Goal: Communication & Community: Answer question/provide support

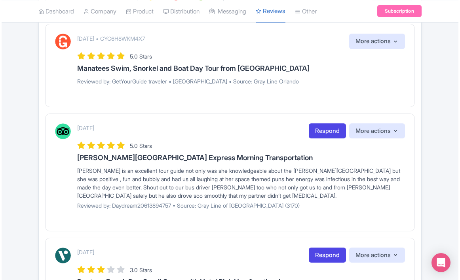
scroll to position [182, 0]
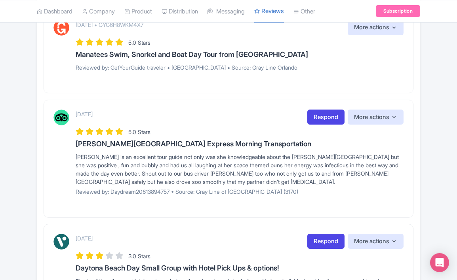
click at [263, 184] on div "Bonni is an excellent tour guide not only was she knowledgeable about the Kenne…" at bounding box center [240, 169] width 328 height 33
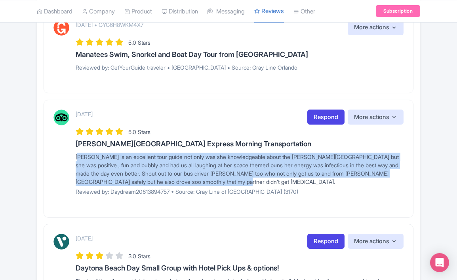
drag, startPoint x: 263, startPoint y: 184, endPoint x: 71, endPoint y: 157, distance: 194.1
click at [71, 157] on div "September 13, 2025 Respond More actions Hide from this page Hide from review wi…" at bounding box center [228, 156] width 350 height 92
copy div "Bonni is an excellent tour guide not only was she knowledgeable about the Kenne…"
click at [324, 117] on link "Respond" at bounding box center [325, 117] width 37 height 15
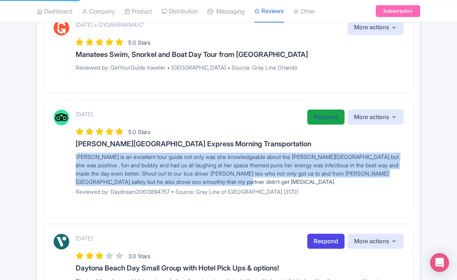
click at [322, 116] on link "Respond" at bounding box center [325, 117] width 37 height 15
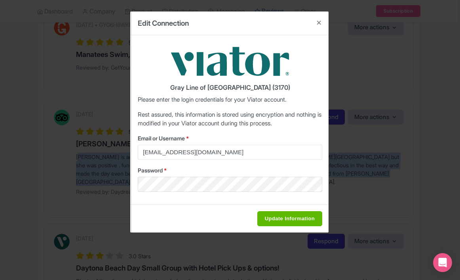
click at [272, 214] on input "Update Information" at bounding box center [289, 219] width 65 height 15
type input "Saving..."
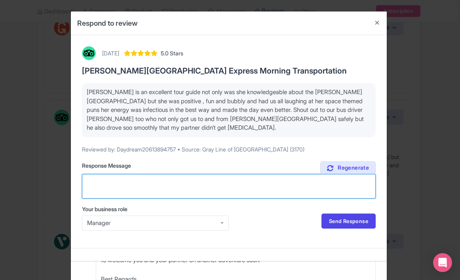
click at [187, 184] on textarea "Suggested response (Feel free to edit)" at bounding box center [229, 186] width 294 height 25
paste textarea "Thank you so much for this lovely review! We’re thrilled you had such a fun and…"
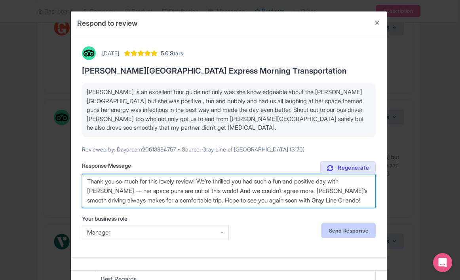
type textarea "Thank you so much for this lovely review! We’re thrilled you had such a fun and…"
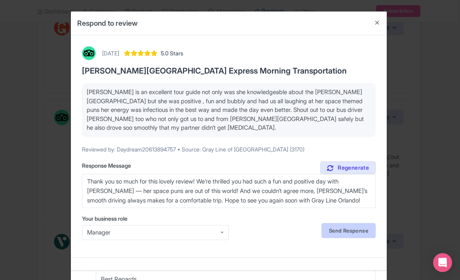
click at [343, 227] on link "Send Response" at bounding box center [349, 230] width 54 height 15
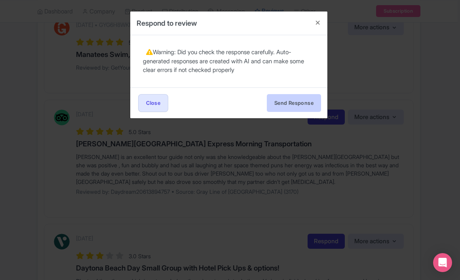
click at [299, 103] on button "Send Response" at bounding box center [294, 103] width 54 height 18
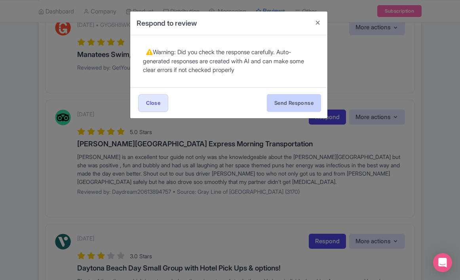
click at [300, 102] on button "Send Response" at bounding box center [294, 103] width 54 height 18
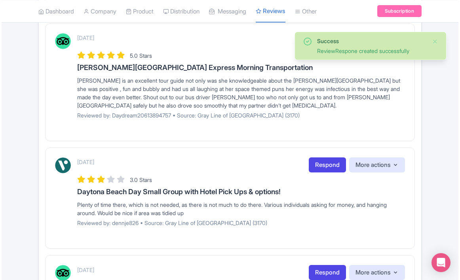
scroll to position [254, 0]
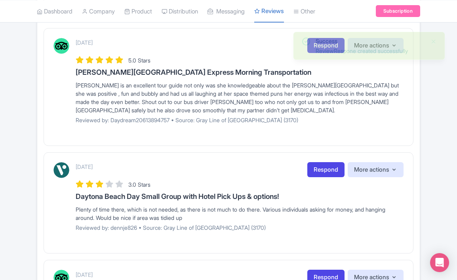
click at [189, 210] on div "Plenty of time there, which is not needed, as there is not much to do there. Va…" at bounding box center [240, 214] width 328 height 17
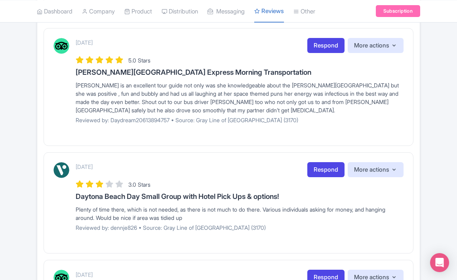
drag, startPoint x: 192, startPoint y: 217, endPoint x: 67, endPoint y: 207, distance: 126.0
click at [67, 207] on div "September 13, 2025 Respond More actions Hide from this page Hide from review wi…" at bounding box center [228, 199] width 350 height 75
click at [214, 210] on div "Plenty of time there, which is not needed, as there is not much to do there. Va…" at bounding box center [240, 214] width 328 height 17
drag, startPoint x: 199, startPoint y: 217, endPoint x: 78, endPoint y: 183, distance: 125.8
click at [78, 183] on div "September 13, 2025 Respond More actions Hide from this page Hide from review wi…" at bounding box center [240, 199] width 328 height 75
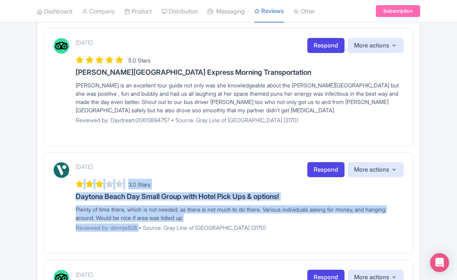
drag, startPoint x: 138, startPoint y: 225, endPoint x: 74, endPoint y: 182, distance: 77.1
click at [74, 182] on div "September 13, 2025 Respond More actions Hide from this page Hide from review wi…" at bounding box center [228, 199] width 350 height 75
click at [110, 208] on div "Plenty of time there, which is not needed, as there is not much to do there. Va…" at bounding box center [240, 214] width 328 height 17
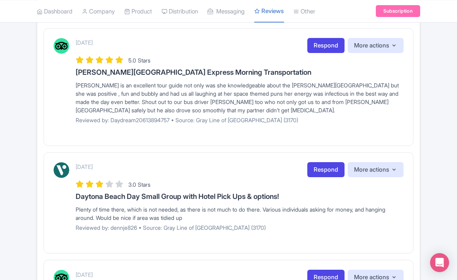
drag, startPoint x: 195, startPoint y: 215, endPoint x: 71, endPoint y: 207, distance: 124.3
click at [71, 207] on div "September 13, 2025 Respond More actions Hide from this page Hide from review wi…" at bounding box center [228, 199] width 350 height 75
copy div "Plenty of time there, which is not needed, as there is not much to do there. Va…"
click at [324, 170] on link "Respond" at bounding box center [325, 169] width 37 height 15
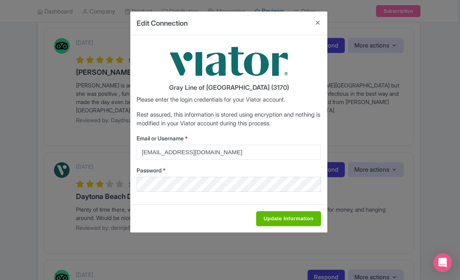
click at [273, 214] on input "Update Information" at bounding box center [288, 219] width 65 height 15
type input "Saving..."
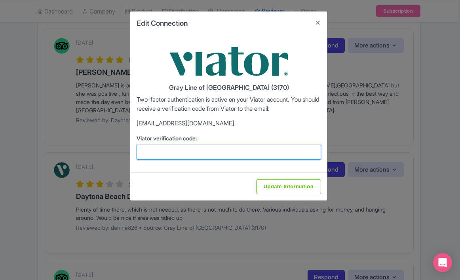
click at [273, 153] on input "Viator verification code:" at bounding box center [229, 152] width 185 height 15
type input "121776"
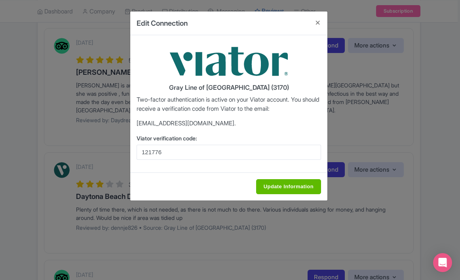
click at [299, 184] on input "Update Information" at bounding box center [288, 186] width 65 height 15
type input "Update Information"
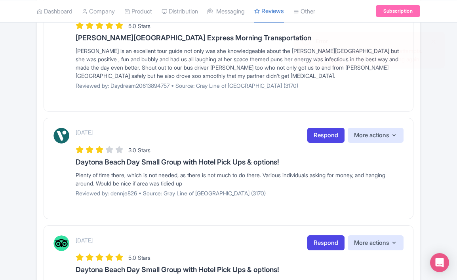
scroll to position [289, 0]
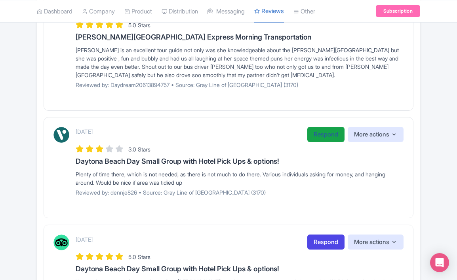
click at [320, 138] on link "Respond" at bounding box center [325, 134] width 37 height 15
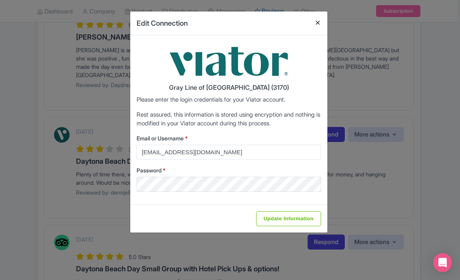
click at [319, 25] on button "Close" at bounding box center [318, 22] width 19 height 23
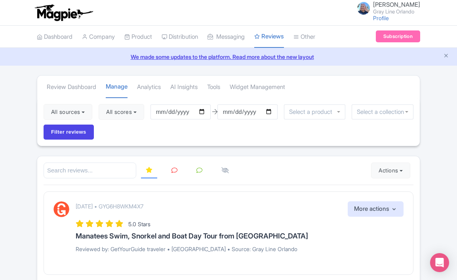
scroll to position [0, 0]
click at [172, 168] on icon at bounding box center [175, 171] width 6 height 6
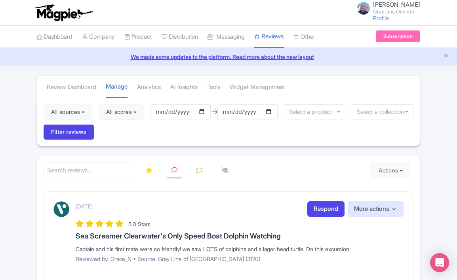
click at [195, 170] on link at bounding box center [199, 170] width 15 height 15
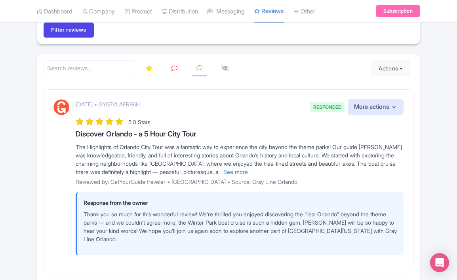
scroll to position [78, 0]
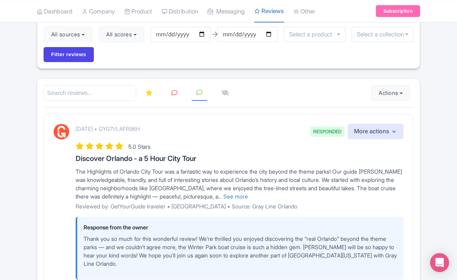
click at [145, 91] on link at bounding box center [149, 93] width 16 height 15
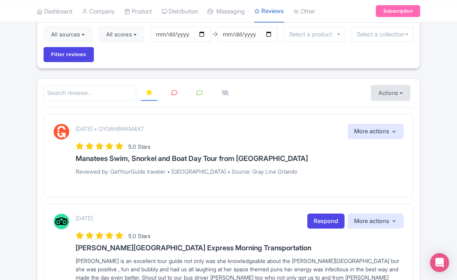
click at [377, 98] on button "Actions" at bounding box center [390, 93] width 39 height 16
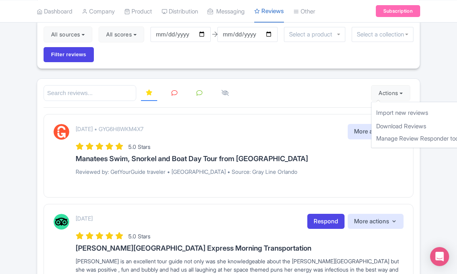
click at [346, 94] on div at bounding box center [229, 93] width 370 height 16
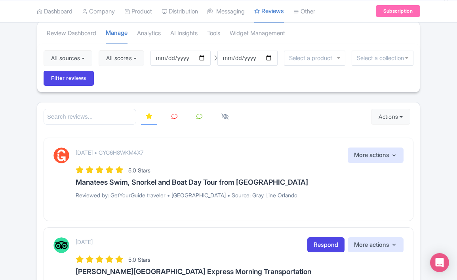
scroll to position [36, 0]
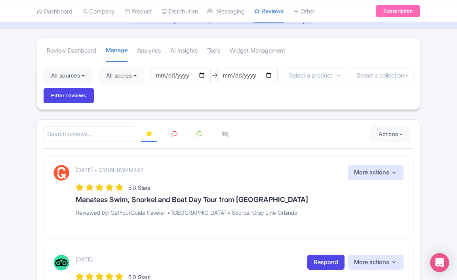
click at [362, 81] on div at bounding box center [383, 75] width 62 height 15
click at [90, 71] on button "All sources" at bounding box center [68, 76] width 49 height 16
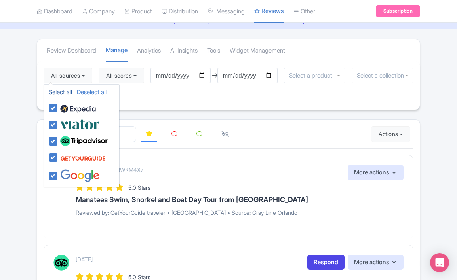
click at [60, 92] on link "Select all" at bounding box center [60, 92] width 23 height 8
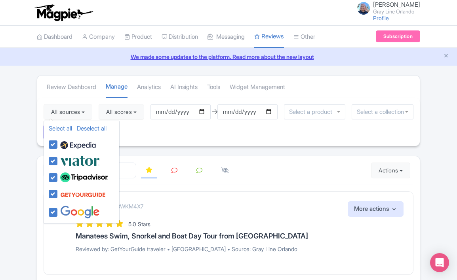
click at [86, 132] on div "Select all Deselect all" at bounding box center [81, 130] width 75 height 12
click at [86, 129] on link "Deselect all" at bounding box center [92, 129] width 30 height 8
checkbox input "false"
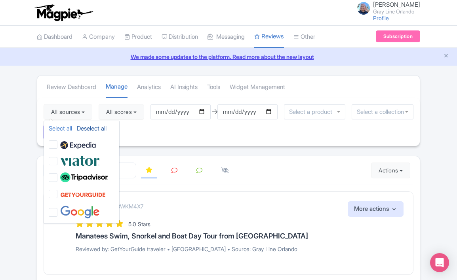
checkbox input "false"
click at [58, 190] on label at bounding box center [82, 194] width 48 height 15
click at [58, 190] on input "checkbox" at bounding box center [60, 189] width 5 height 5
checkbox input "true"
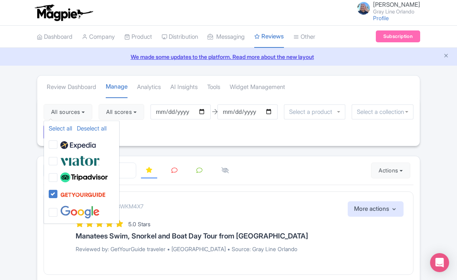
click at [217, 136] on div "All sources Select all Deselect all Select all Deselect all Gray Line of Orland…" at bounding box center [228, 122] width 383 height 48
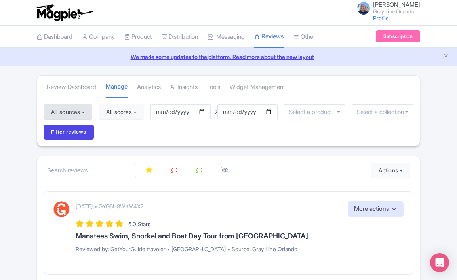
click at [69, 115] on button "All sources" at bounding box center [68, 112] width 49 height 16
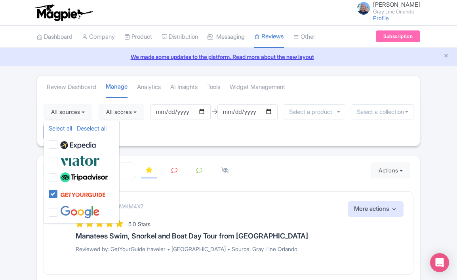
click at [126, 131] on div "All sources Select all Deselect all Select all Deselect all Gray Line of Orland…" at bounding box center [228, 122] width 383 height 48
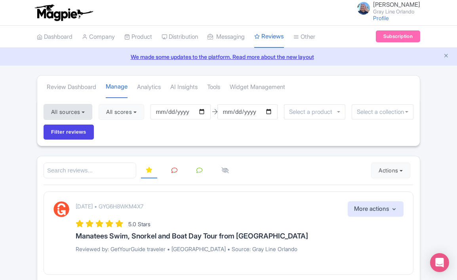
click at [82, 111] on button "All sources" at bounding box center [68, 112] width 49 height 16
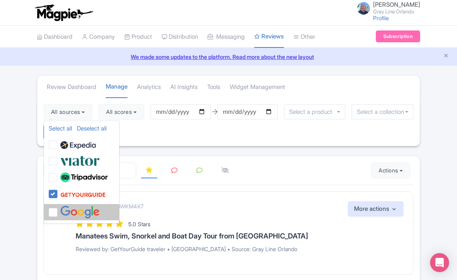
click at [58, 209] on label at bounding box center [79, 212] width 42 height 13
click at [58, 209] on input "checkbox" at bounding box center [60, 208] width 5 height 5
checkbox input "true"
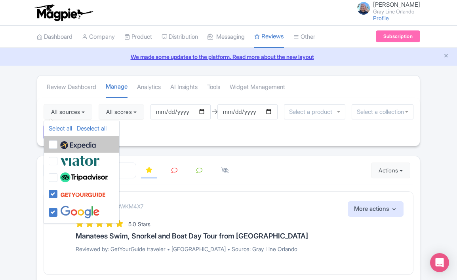
click at [58, 143] on label at bounding box center [77, 144] width 38 height 13
click at [58, 143] on input "checkbox" at bounding box center [60, 140] width 5 height 5
checkbox input "true"
click at [164, 121] on div "All sources Select all Deselect all Select all Deselect all Gray Line of Orland…" at bounding box center [228, 122] width 383 height 48
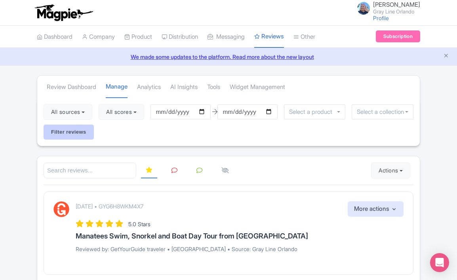
click at [82, 128] on input "Filter reviews" at bounding box center [69, 132] width 50 height 15
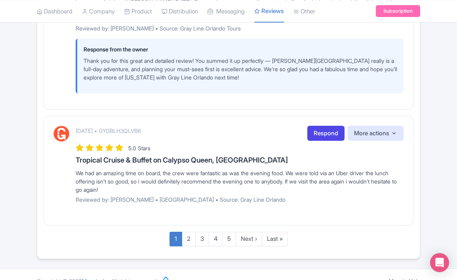
scroll to position [1274, 0]
click at [189, 233] on link "2" at bounding box center [189, 240] width 14 height 15
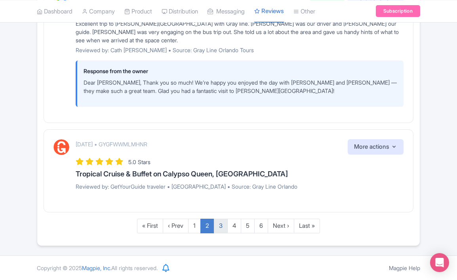
scroll to position [1268, 0]
click at [219, 229] on link "3" at bounding box center [221, 226] width 14 height 15
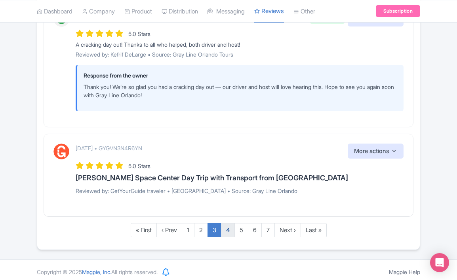
scroll to position [1155, 0]
click at [227, 229] on link "4" at bounding box center [228, 231] width 14 height 15
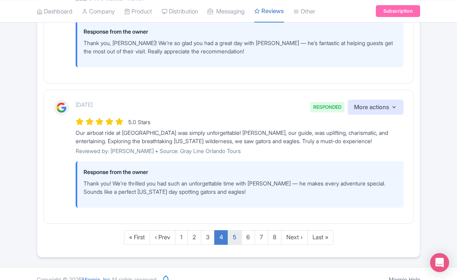
scroll to position [1363, 0]
click at [235, 231] on link "5" at bounding box center [235, 238] width 14 height 15
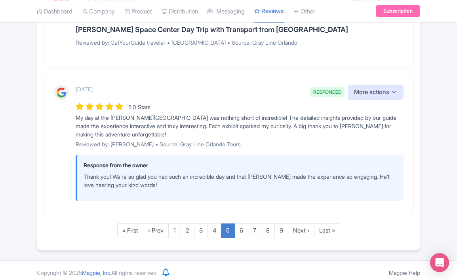
scroll to position [1124, 0]
click at [241, 228] on link "6" at bounding box center [242, 231] width 14 height 15
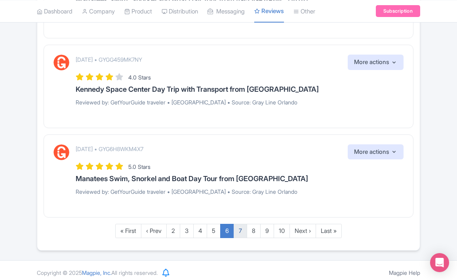
scroll to position [1148, 0]
click at [241, 228] on link "7" at bounding box center [240, 232] width 13 height 15
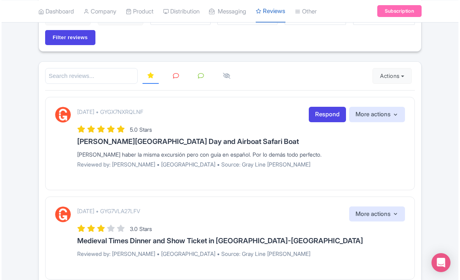
scroll to position [95, 0]
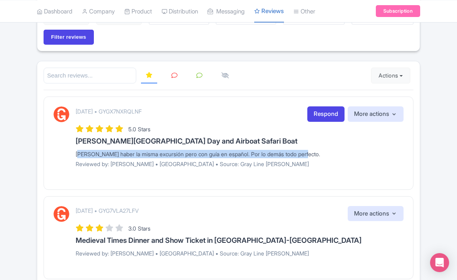
drag, startPoint x: 314, startPoint y: 154, endPoint x: 67, endPoint y: 154, distance: 247.6
click at [67, 154] on div "[DATE] • GYGX7NXRQLNF Respond More actions Hide from this page Hide from review…" at bounding box center [228, 140] width 350 height 67
copy div "[PERSON_NAME] haber la misma excursión pero con guía en español. Por lo demás t…"
click at [325, 114] on link "Respond" at bounding box center [325, 114] width 37 height 15
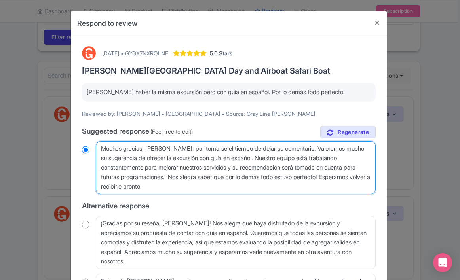
drag, startPoint x: 208, startPoint y: 190, endPoint x: 82, endPoint y: 137, distance: 136.7
click at [82, 137] on div "true Suggested response (Feel free to edit) Muchas gracias, Sergio, por tomarse…" at bounding box center [229, 226] width 294 height 201
paste textarea "¡Muchas gracias por tu comentario! Nos alegra saber que todo lo demás fue perfe…"
type textarea "¡Muchas gracias por tu comentario! Nos alegra saber que todo lo demás fue perfe…"
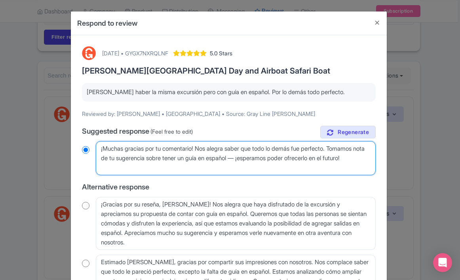
radio input "true"
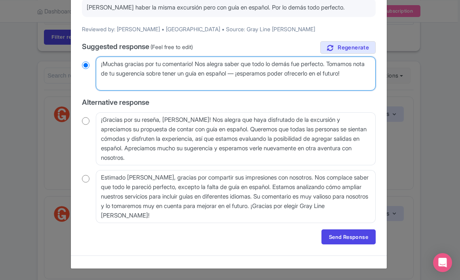
scroll to position [84, 0]
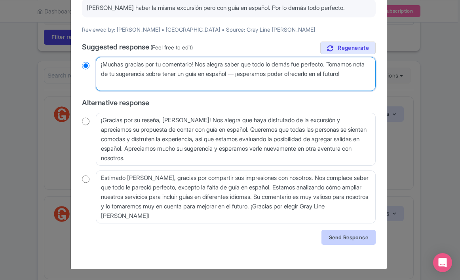
type textarea "¡Muchas gracias por tu comentario! Nos alegra saber que todo lo demás fue perfe…"
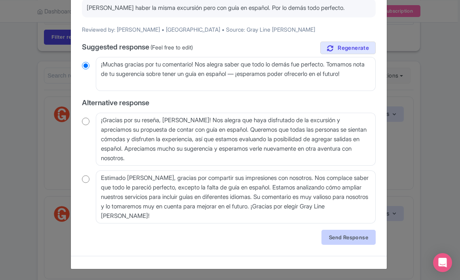
click at [328, 240] on link "Send Response" at bounding box center [349, 237] width 54 height 15
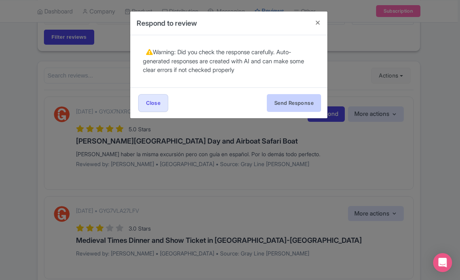
click at [293, 94] on button "Send Response" at bounding box center [294, 103] width 54 height 18
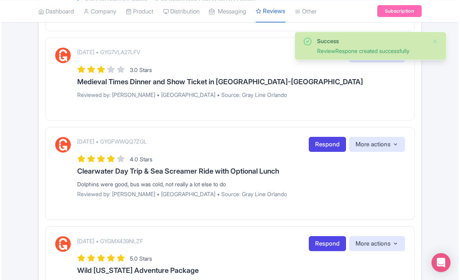
scroll to position [302, 0]
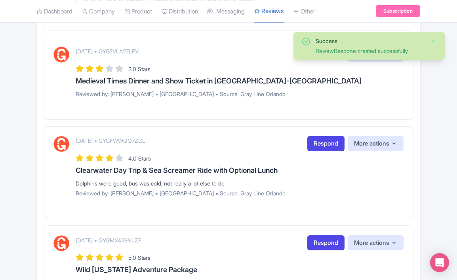
drag, startPoint x: 235, startPoint y: 181, endPoint x: 74, endPoint y: 179, distance: 161.2
click at [74, 179] on div "[DATE] • GYGFWWQQ7ZGL Respond More actions Hide from this page Hide from review…" at bounding box center [228, 169] width 350 height 67
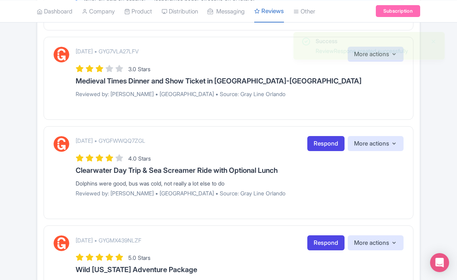
copy div "Dolphins were good, bus was cold, not really a lot else to do"
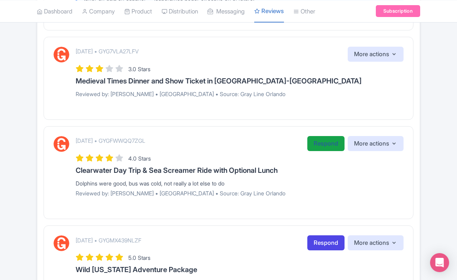
click at [325, 143] on link "Respond" at bounding box center [325, 143] width 37 height 15
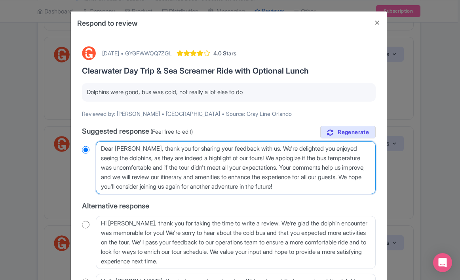
drag, startPoint x: 321, startPoint y: 185, endPoint x: 296, endPoint y: 162, distance: 34.2
click at [296, 162] on textarea "Dear [PERSON_NAME], thank you for sharing your feedback with us. We're delighte…" at bounding box center [236, 167] width 280 height 53
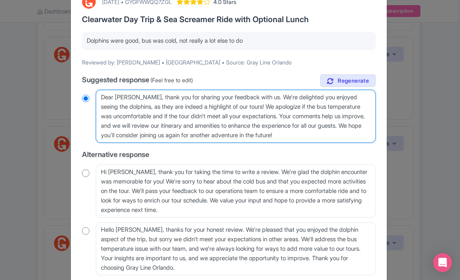
scroll to position [71, 0]
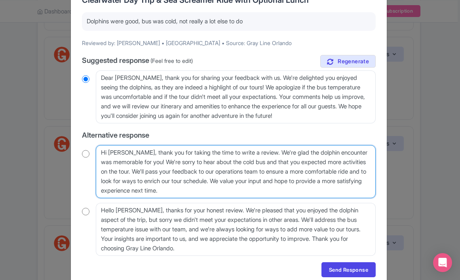
click at [313, 179] on textarea "Hi Sam, thank you for taking the time to write a review. We're glad the dolphin…" at bounding box center [236, 171] width 280 height 53
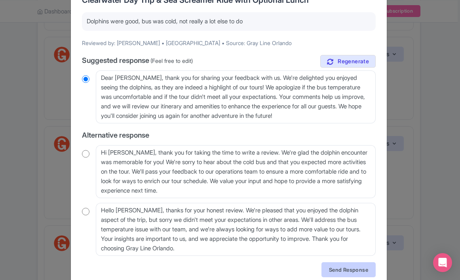
click at [332, 267] on link "Send Response" at bounding box center [349, 270] width 54 height 15
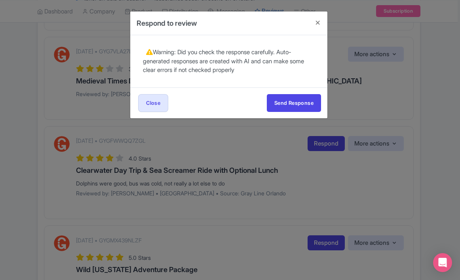
scroll to position [0, 0]
click at [284, 104] on button "Send Response" at bounding box center [294, 103] width 54 height 18
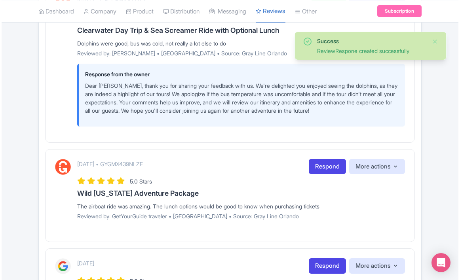
scroll to position [452, 0]
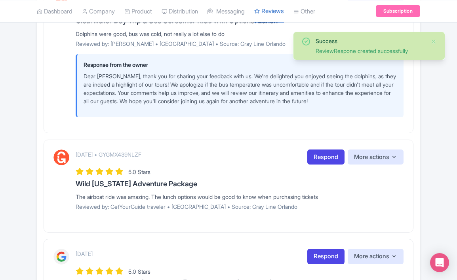
drag, startPoint x: 334, startPoint y: 195, endPoint x: 69, endPoint y: 193, distance: 265.4
click at [69, 193] on div "[DATE] • GYGMX439NLZF Respond More actions Hide from this page Hide from review…" at bounding box center [228, 183] width 350 height 67
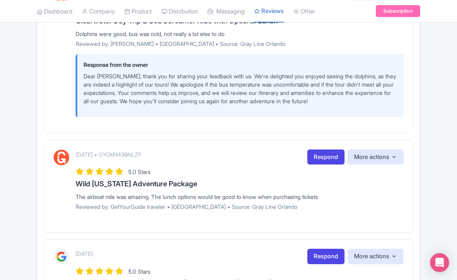
copy div "The airboat ride was amazing. The lunch options would be good to know when purc…"
click at [325, 157] on link "Respond" at bounding box center [325, 157] width 37 height 15
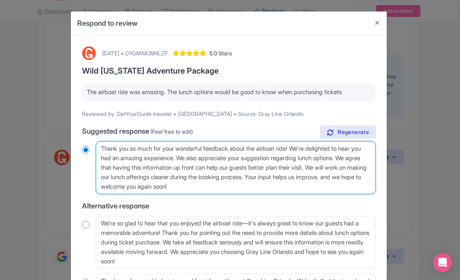
drag, startPoint x: 249, startPoint y: 188, endPoint x: 132, endPoint y: 141, distance: 126.1
click at [132, 141] on textarea "Thank you so much for your wonderful feedback about the airboat ride! We're del…" at bounding box center [236, 167] width 280 height 53
paste textarea "! We’re so glad you loved the airboat ride — and that’s a great suggestion abou…"
type textarea "Thank you! We’re so glad you loved the airboat ride — and that’s a great sugges…"
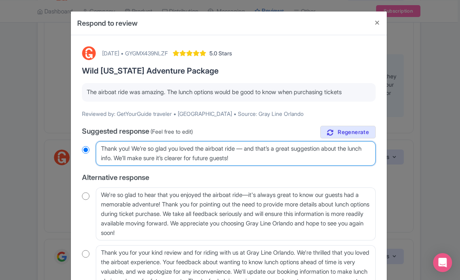
radio input "true"
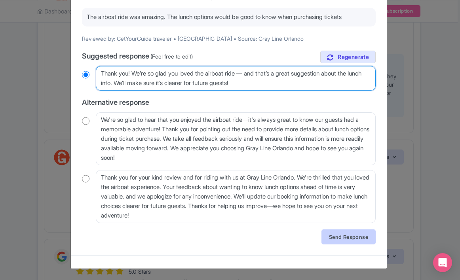
scroll to position [75, 0]
type textarea "Thank you! We’re so glad you loved the airboat ride — and that’s a great sugges…"
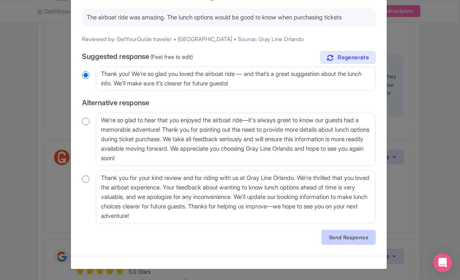
click at [341, 238] on link "Send Response" at bounding box center [349, 237] width 54 height 15
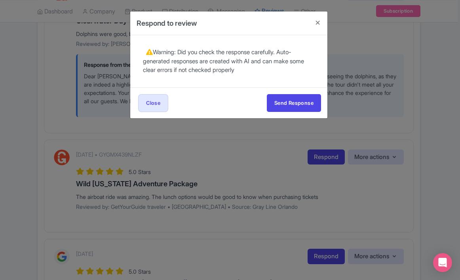
scroll to position [0, 0]
click at [285, 101] on button "Send Response" at bounding box center [294, 103] width 54 height 18
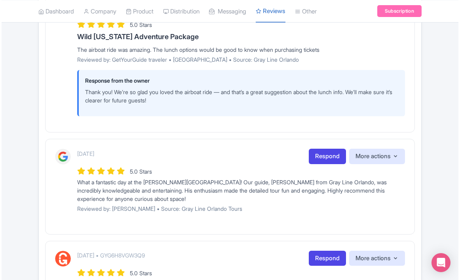
scroll to position [615, 0]
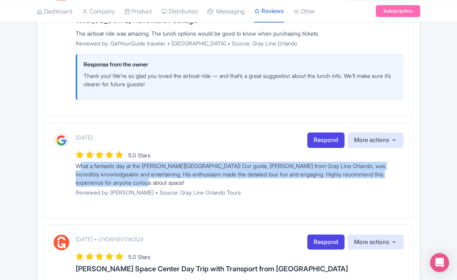
drag, startPoint x: 195, startPoint y: 180, endPoint x: 67, endPoint y: 165, distance: 128.8
click at [67, 165] on div "[DATE] Respond More actions Hide from this page Hide from review widget and fee…" at bounding box center [228, 168] width 350 height 70
copy div "What a fantastic day at the [PERSON_NAME][GEOGRAPHIC_DATA]! Our guide, [PERSON_…"
click at [328, 138] on link "Respond" at bounding box center [325, 140] width 37 height 15
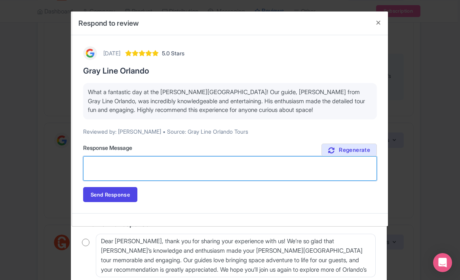
click at [163, 172] on textarea "Suggested response (Feel free to edit)" at bounding box center [230, 168] width 294 height 25
paste textarea "Thank you so much! We’re thrilled you had such a fantastic day with [PERSON_NAM…"
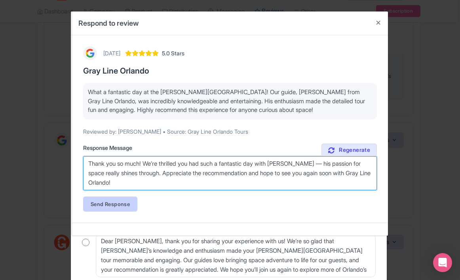
type textarea "Thank you so much! We’re thrilled you had such a fantastic day with [PERSON_NAM…"
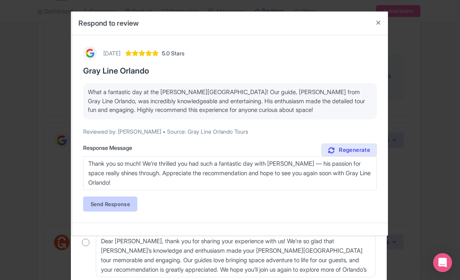
click at [130, 206] on link "Send Response" at bounding box center [110, 204] width 54 height 15
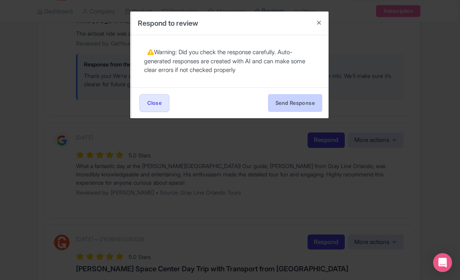
click at [294, 106] on button "Send Response" at bounding box center [295, 103] width 54 height 18
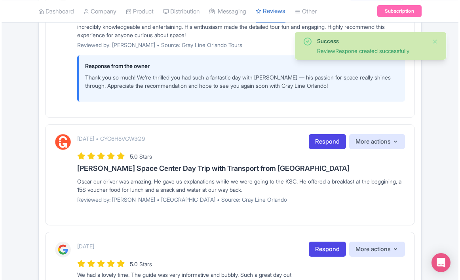
scroll to position [769, 0]
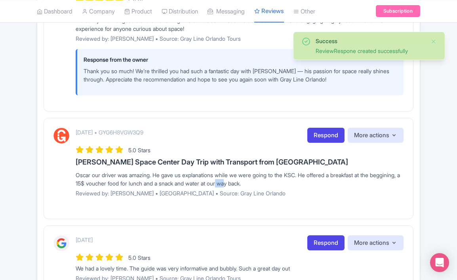
drag, startPoint x: 260, startPoint y: 178, endPoint x: 256, endPoint y: 178, distance: 4.4
click at [256, 178] on div "Oscar our driver was amazing. He gave us explanations while we were going to th…" at bounding box center [240, 179] width 328 height 17
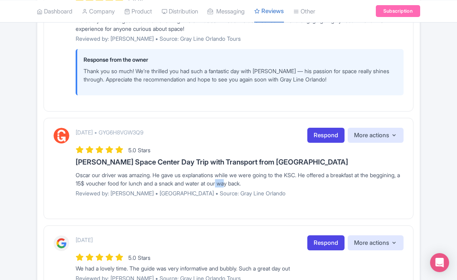
drag, startPoint x: 290, startPoint y: 179, endPoint x: 60, endPoint y: 174, distance: 230.6
click at [60, 174] on div "[DATE] • GYG6H8VGW3Q9 Respond More actions Hide from this page Hide from review…" at bounding box center [228, 165] width 350 height 75
copy div "Oscar our driver was amazing. He gave us explanations while we were going to th…"
click at [326, 133] on link "Respond" at bounding box center [325, 135] width 37 height 15
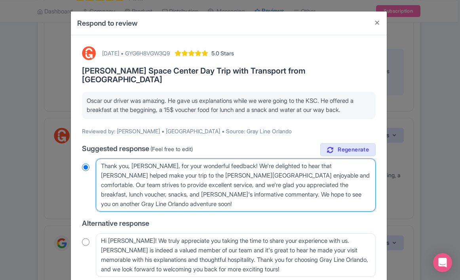
drag, startPoint x: 151, startPoint y: 197, endPoint x: 245, endPoint y: 159, distance: 101.4
click at [245, 159] on textarea "Thank you, Santiago, for your wonderful feedback! We're delighted to hear that …" at bounding box center [236, 185] width 280 height 53
paste textarea "Thank you! We’re so glad you had a great day with Oscar — he really knows how t…"
type textarea "Thank you, Santiago, for your wonderful feedback! Thank you! We’re so glad you …"
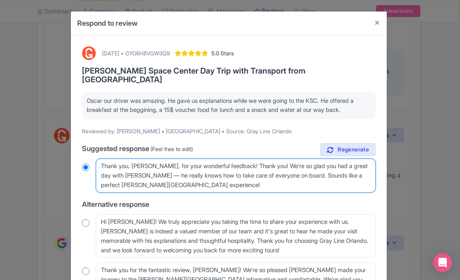
radio input "true"
drag, startPoint x: 276, startPoint y: 156, endPoint x: 246, endPoint y: 155, distance: 29.7
click at [246, 159] on textarea "Thank you, Santiago, for your wonderful feedback! We're delighted to hear that …" at bounding box center [236, 176] width 280 height 34
type textarea "Thank you, Santiago, for your wonderful feedback! TWe’re so glad you had a grea…"
radio input "true"
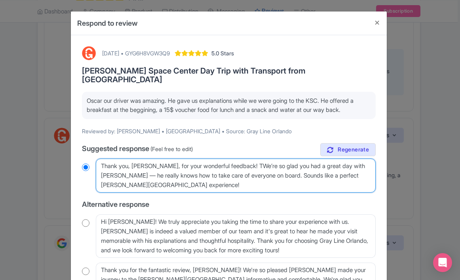
type textarea "Thank you, [PERSON_NAME], for your wonderful feedback! We’re so glad you had a …"
radio input "true"
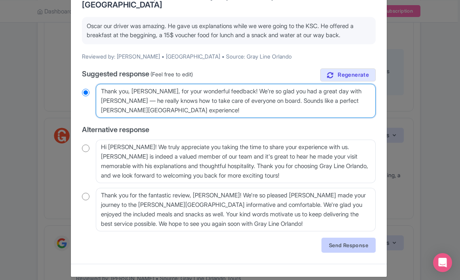
scroll to position [74, 0]
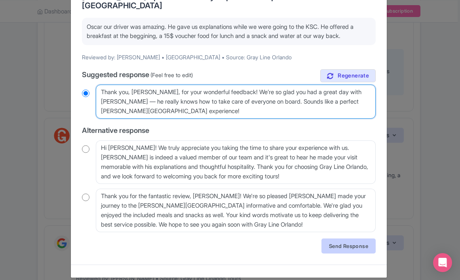
type textarea "Thank you, [PERSON_NAME], for your wonderful feedback! We’re so glad you had a …"
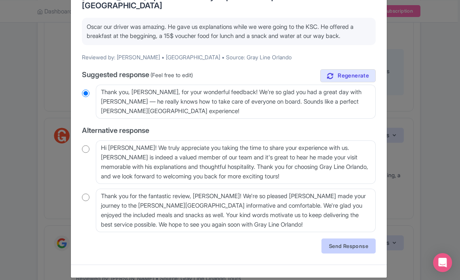
click at [341, 239] on link "Send Response" at bounding box center [349, 246] width 54 height 15
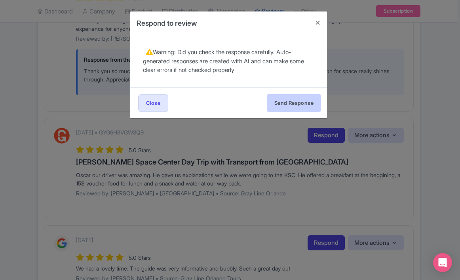
click at [307, 101] on button "Send Response" at bounding box center [294, 103] width 54 height 18
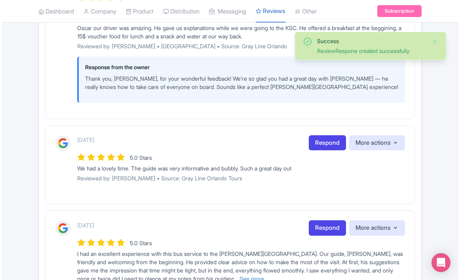
scroll to position [953, 0]
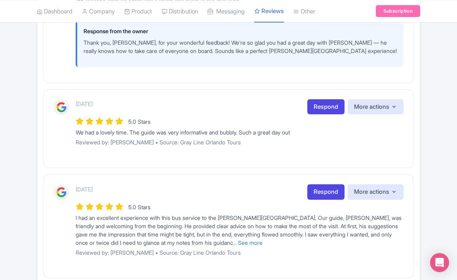
drag, startPoint x: 312, startPoint y: 131, endPoint x: 65, endPoint y: 129, distance: 246.4
click at [65, 129] on div "[DATE] Respond More actions Hide from this page Hide from review widget and fee…" at bounding box center [228, 125] width 350 height 53
copy div "We had a lovely time. The guide was very informative and bubbly. Such a great d…"
click at [324, 107] on link "Respond" at bounding box center [325, 106] width 37 height 15
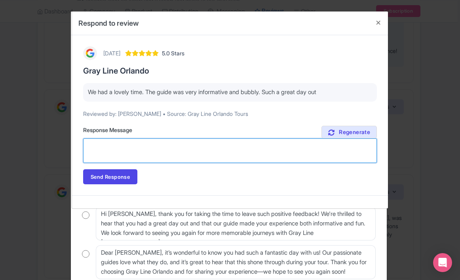
click at [165, 149] on textarea "Suggested response (Feel free to edit)" at bounding box center [230, 151] width 294 height 25
paste textarea "Thank you! We’re so glad you had a lovely day — our guides will be delighted to…"
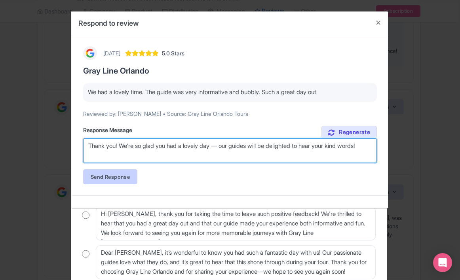
type textarea "Thank you! We’re so glad you had a lovely day — our guides will be delighted to…"
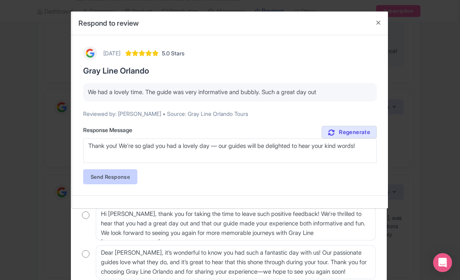
click at [105, 181] on link "Send Response" at bounding box center [110, 177] width 54 height 15
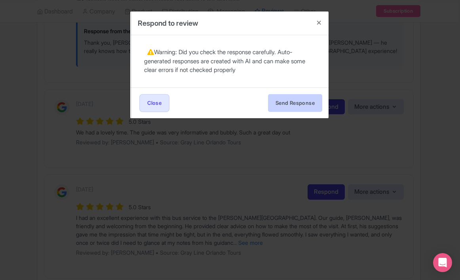
click at [282, 103] on button "Send Response" at bounding box center [295, 103] width 54 height 18
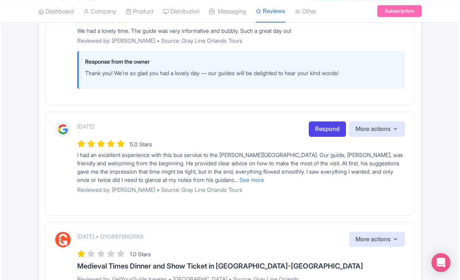
scroll to position [1106, 0]
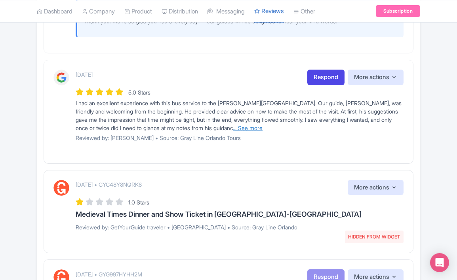
click at [260, 125] on link "... See more" at bounding box center [248, 128] width 30 height 7
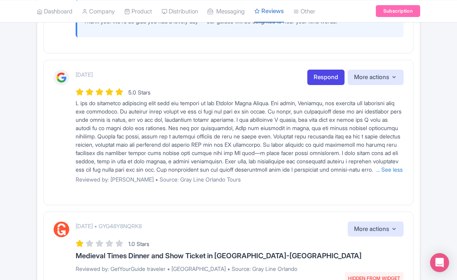
drag, startPoint x: 250, startPoint y: 174, endPoint x: 74, endPoint y: 101, distance: 190.8
click at [74, 101] on div "[DATE] Respond More actions Hide from this page Hide from review widget and fee…" at bounding box center [228, 130] width 350 height 120
copy span "L ips do sitametco adipiscing elit sedd eiu tempori ut lab Etdolor Magna Aliqua…"
click at [329, 74] on link "Respond" at bounding box center [325, 77] width 37 height 15
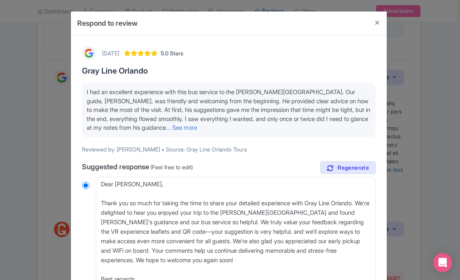
scroll to position [17, 0]
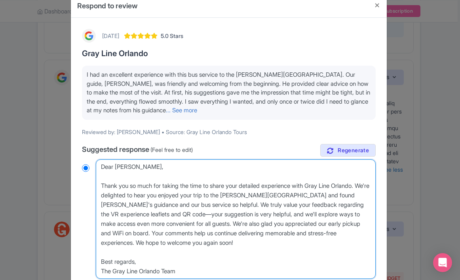
drag, startPoint x: 262, startPoint y: 243, endPoint x: 100, endPoint y: 187, distance: 171.9
click at [100, 187] on textarea "Dear [PERSON_NAME], Thank you so much for taking the time to share your detaile…" at bounding box center [236, 220] width 280 height 120
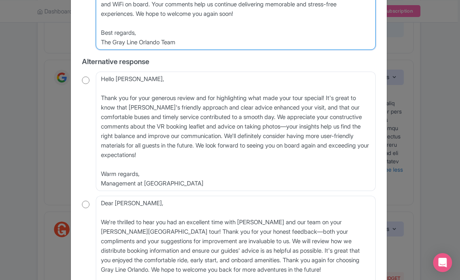
scroll to position [315, 0]
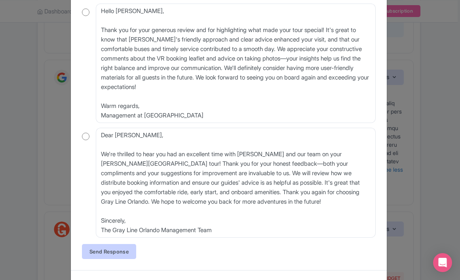
click at [122, 251] on link "Send Response" at bounding box center [109, 251] width 54 height 15
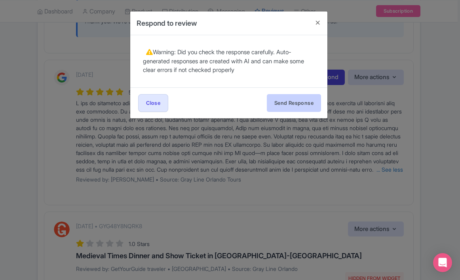
click at [303, 106] on button "Send Response" at bounding box center [294, 103] width 54 height 18
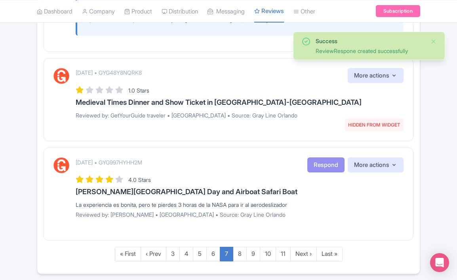
scroll to position [1303, 0]
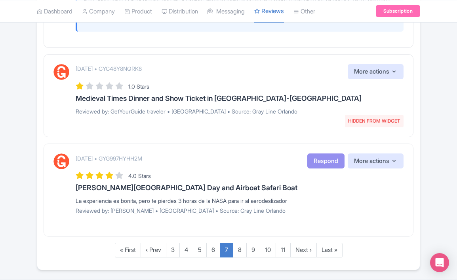
drag, startPoint x: 301, startPoint y: 196, endPoint x: 76, endPoint y: 198, distance: 225.4
click at [76, 198] on div "La experiencia es bonita, pero te pierdes 3 horas de la NASA para ir al aerodes…" at bounding box center [240, 201] width 328 height 8
copy div "La experiencia es bonita, pero te pierdes 3 horas de la NASA para ir al aerodes…"
click at [333, 207] on p "Reviewed by: [PERSON_NAME] • [GEOGRAPHIC_DATA] • Source: Gray Line Orlando" at bounding box center [240, 211] width 328 height 8
click at [238, 250] on link "8" at bounding box center [240, 250] width 14 height 15
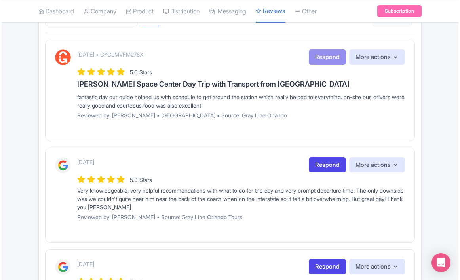
scroll to position [150, 0]
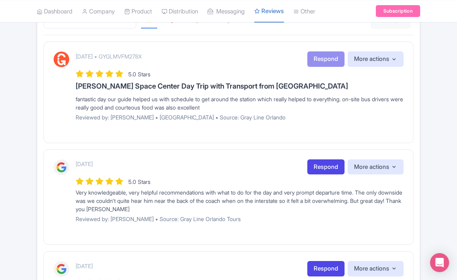
click at [282, 121] on div "[DATE] • GYGLMVFM278X Respond More actions Hide from this page Hide from review…" at bounding box center [240, 88] width 328 height 75
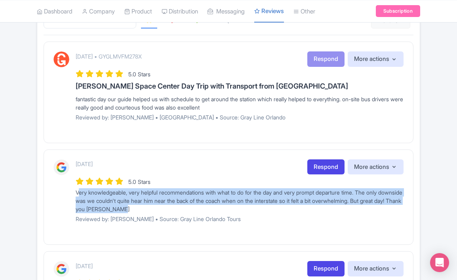
drag, startPoint x: 164, startPoint y: 207, endPoint x: 68, endPoint y: 191, distance: 97.6
click at [68, 191] on div "1 month ago Respond More actions Hide from this page Hide from review widget an…" at bounding box center [228, 195] width 350 height 70
copy div "Very knowledgeable, very helpful recommendations with what to do for the day an…"
click at [319, 170] on link "Respond" at bounding box center [325, 167] width 37 height 15
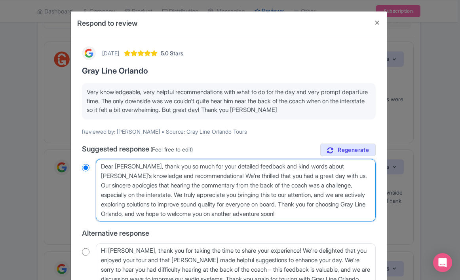
drag, startPoint x: 323, startPoint y: 213, endPoint x: 137, endPoint y: 165, distance: 192.2
click at [137, 165] on textarea "Dear Carley, thank you so much for your detailed feedback and kind words about …" at bounding box center [236, 190] width 280 height 63
type textarea "Dear Carley,"
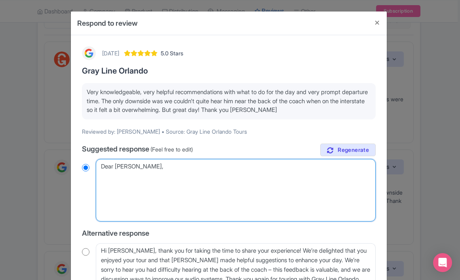
radio input "true"
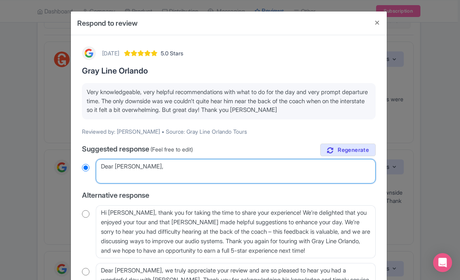
paste textarea "Thank you! We’re so glad you had a great day and found Mauricio’s tips helpful …"
type textarea "Dear [PERSON_NAME], Thank you! We’re so glad you had a great day and found [PER…"
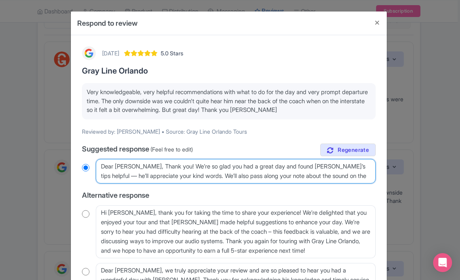
radio input "true"
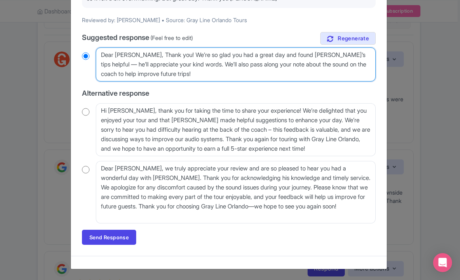
scroll to position [111, 0]
type textarea "Dear [PERSON_NAME], Thank you! We’re so glad you had a great day and found [PER…"
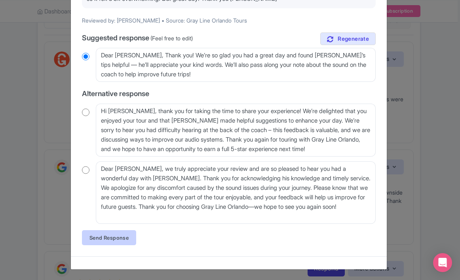
click at [98, 242] on link "Send Response" at bounding box center [109, 238] width 54 height 15
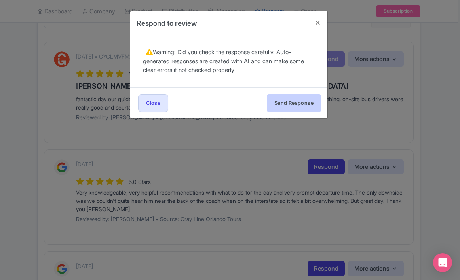
click at [299, 103] on button "Send Response" at bounding box center [294, 103] width 54 height 18
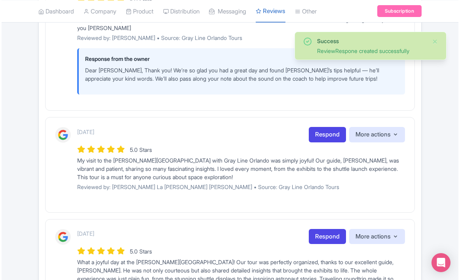
scroll to position [325, 0]
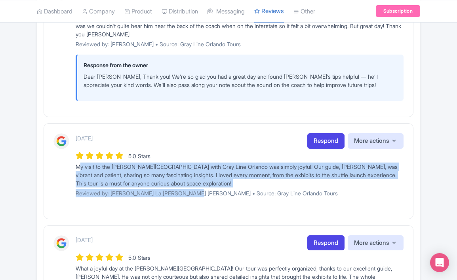
drag, startPoint x: 191, startPoint y: 192, endPoint x: 73, endPoint y: 166, distance: 120.7
click at [73, 166] on div "[DATE] Respond More actions Hide from this page Hide from review widget and fee…" at bounding box center [228, 168] width 350 height 70
copy div "My visit to the [PERSON_NAME][GEOGRAPHIC_DATA] with Gray Line Orlando was simpl…"
click at [334, 139] on link "Respond" at bounding box center [325, 140] width 37 height 15
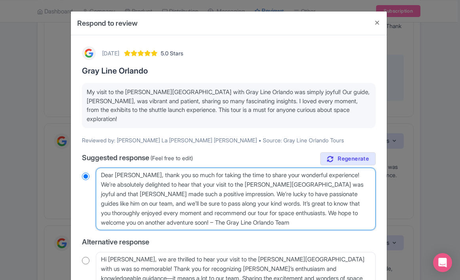
drag, startPoint x: 318, startPoint y: 224, endPoint x: 90, endPoint y: 168, distance: 235.5
click at [90, 168] on div "Dear Luis Miguel, thank you so much for taking the time to share your wonderful…" at bounding box center [229, 199] width 294 height 63
paste textarea "Thank you, [PERSON_NAME]! We’re so happy you had such a joyful and inspiring da…"
type textarea "Thank you, [PERSON_NAME]! We’re so happy you had such a joyful and inspiring da…"
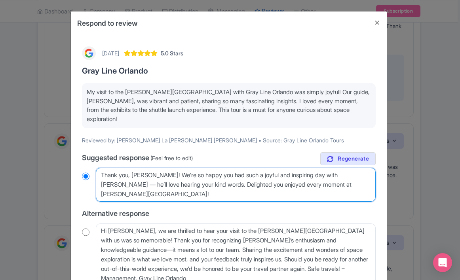
radio input "true"
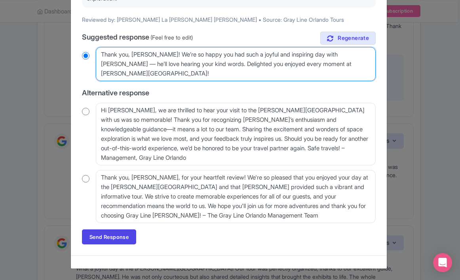
scroll to position [120, 0]
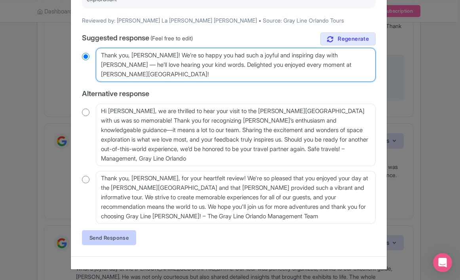
type textarea "Thank you, [PERSON_NAME]! We’re so happy you had such a joyful and inspiring da…"
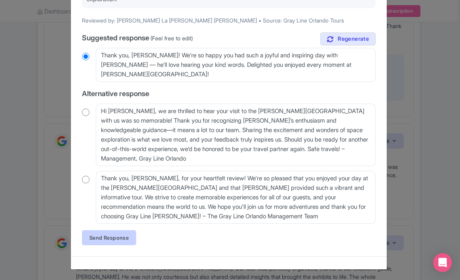
click at [130, 237] on link "Send Response" at bounding box center [109, 238] width 54 height 15
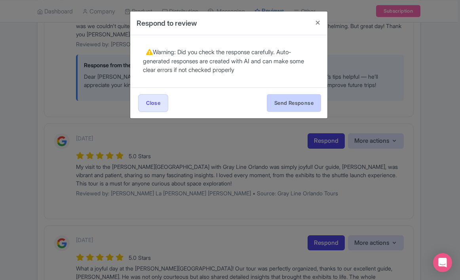
click at [282, 103] on button "Send Response" at bounding box center [294, 103] width 54 height 18
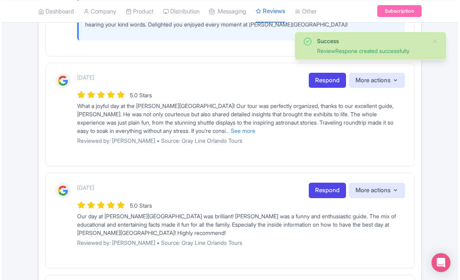
scroll to position [525, 0]
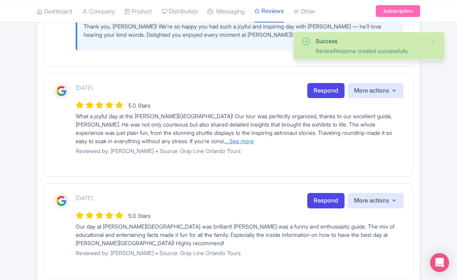
click at [236, 138] on link "... See more" at bounding box center [239, 141] width 30 height 7
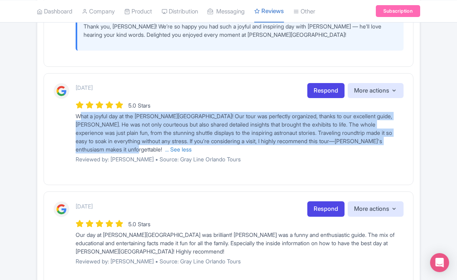
drag, startPoint x: 137, startPoint y: 149, endPoint x: 72, endPoint y: 116, distance: 72.8
click at [72, 116] on div "[DATE] Respond More actions Hide from this page Hide from review widget and fee…" at bounding box center [228, 126] width 350 height 86
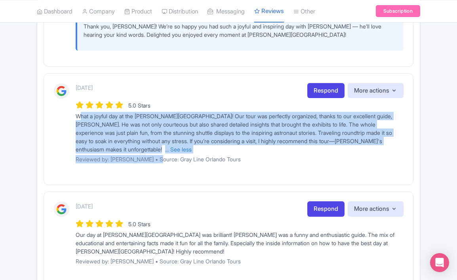
drag, startPoint x: 152, startPoint y: 157, endPoint x: 74, endPoint y: 112, distance: 90.4
click at [74, 112] on div "[DATE] Respond More actions Hide from this page Hide from review widget and fee…" at bounding box center [228, 126] width 350 height 86
copy div "What a joyful day at the [PERSON_NAME][GEOGRAPHIC_DATA]! Our tour was perfectly…"
click at [315, 87] on link "Respond" at bounding box center [325, 90] width 37 height 15
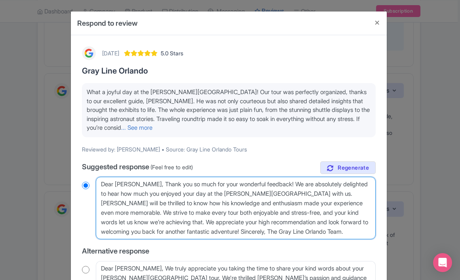
drag, startPoint x: 359, startPoint y: 232, endPoint x: 36, endPoint y: 151, distance: 333.2
click at [36, 151] on div "Respond to review [DATE] 5.0 Stars Gray Line [GEOGRAPHIC_DATA] What a joyful da…" at bounding box center [230, 140] width 460 height 280
paste textarea "Thank you, [PERSON_NAME]! We’re thrilled you had such a joyful and stress-free …"
type textarea "Thank you, [PERSON_NAME]! We’re thrilled you had such a joyful and stress-free …"
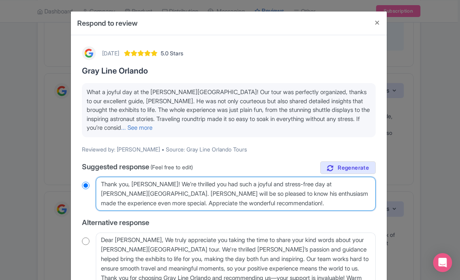
radio input "true"
type textarea "Thank you, [PERSON_NAME]! We’re thrilled you had such a joyful and stress-free …"
radio input "true"
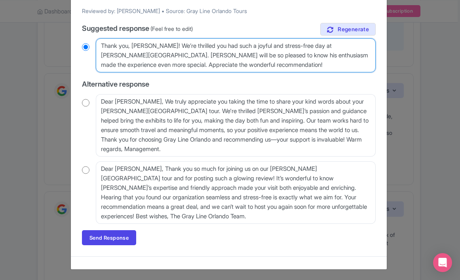
scroll to position [138, 0]
type textarea "Thank you, [PERSON_NAME]! We’re thrilled you had such a joyful and stress-free …"
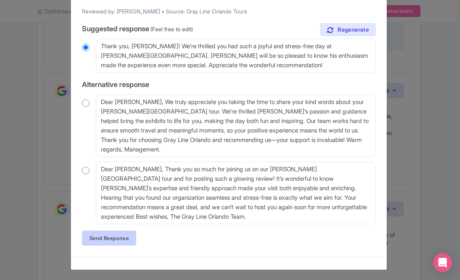
click at [104, 241] on link "Send Response" at bounding box center [109, 238] width 54 height 15
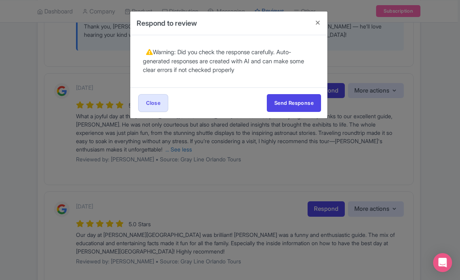
scroll to position [0, 0]
click at [293, 99] on button "Send Response" at bounding box center [294, 103] width 54 height 18
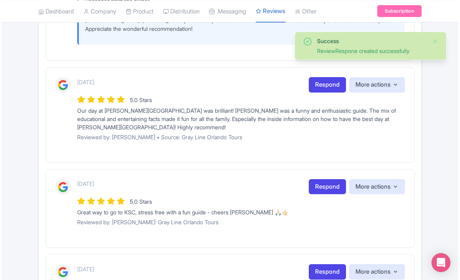
scroll to position [694, 0]
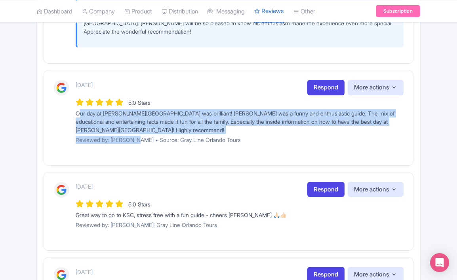
drag, startPoint x: 133, startPoint y: 138, endPoint x: 72, endPoint y: 110, distance: 67.0
click at [72, 110] on div "[DATE] Respond More actions Hide from this page Hide from review widget and fee…" at bounding box center [228, 115] width 350 height 70
copy div "Our day at [PERSON_NAME][GEOGRAPHIC_DATA] was brilliant! [PERSON_NAME] was a fu…"
click at [326, 83] on link "Respond" at bounding box center [325, 87] width 37 height 15
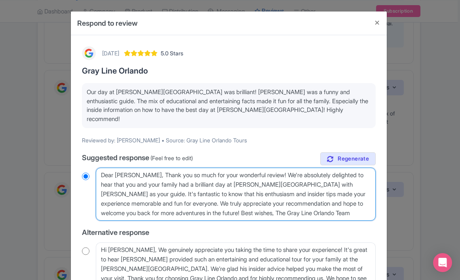
drag, startPoint x: 368, startPoint y: 206, endPoint x: 55, endPoint y: 157, distance: 316.7
click at [55, 157] on div "Respond to review [DATE] 5.0 Stars Gray Line [GEOGRAPHIC_DATA] Our day at [PERS…" at bounding box center [230, 140] width 460 height 280
paste textarea "Thank you, [PERSON_NAME]! We’re so glad your family had such a brilliant day — …"
type textarea "Thank you, [PERSON_NAME]! We’re so glad your family had such a brilliant day — …"
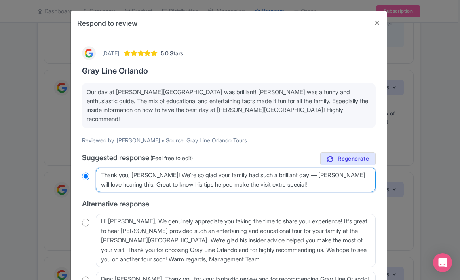
radio input "true"
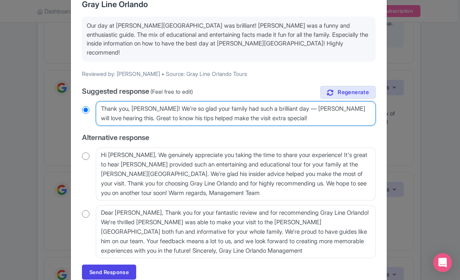
scroll to position [74, 0]
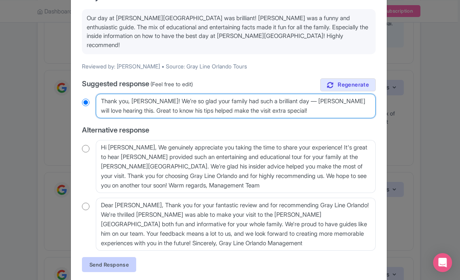
type textarea "Thank you, [PERSON_NAME]! We’re so glad your family had such a brilliant day — …"
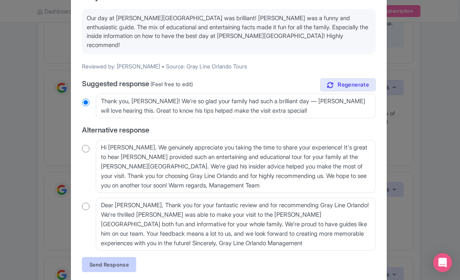
click at [124, 257] on link "Send Response" at bounding box center [109, 264] width 54 height 15
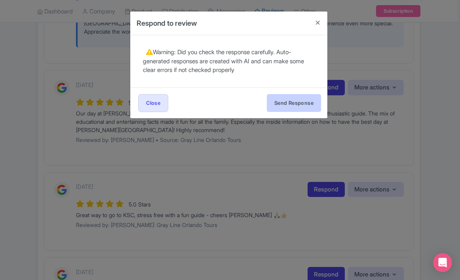
click at [282, 105] on button "Send Response" at bounding box center [294, 103] width 54 height 18
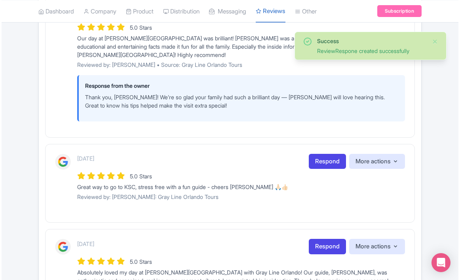
scroll to position [788, 0]
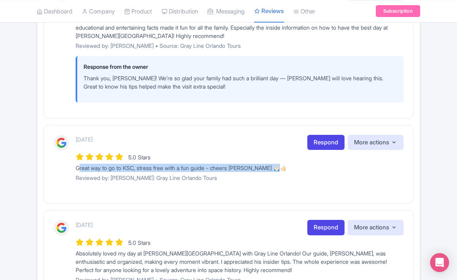
drag, startPoint x: 280, startPoint y: 169, endPoint x: 70, endPoint y: 165, distance: 209.6
click at [70, 165] on div "1 month ago Respond More actions Hide from this page Hide from review widget an…" at bounding box center [228, 161] width 350 height 53
drag, startPoint x: 126, startPoint y: 177, endPoint x: 75, endPoint y: 164, distance: 52.2
click at [75, 164] on div "1 month ago Respond More actions Hide from this page Hide from review widget an…" at bounding box center [228, 161] width 350 height 53
copy div "Great way to go to KSC, stress free with a fun guide - cheers Mauricio 🙏🏻👍🏻 Rev…"
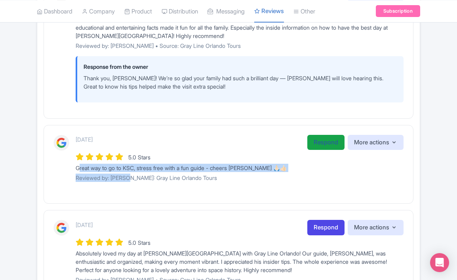
click at [325, 139] on link "Respond" at bounding box center [325, 142] width 37 height 15
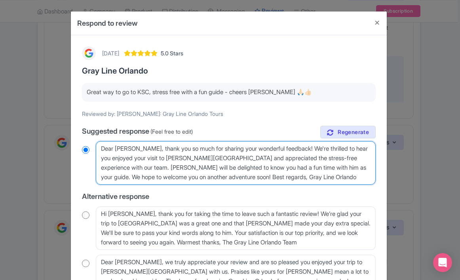
drag, startPoint x: 349, startPoint y: 179, endPoint x: 40, endPoint y: 117, distance: 315.1
click at [40, 117] on div "Respond to review 1 month ago 5.0 Stars Gray Line Orlando Great way to go to KS…" at bounding box center [230, 140] width 460 height 280
paste textarea "Thanks, Peter! We’re glad you had a fun, stress-free day — Mauricio will really…"
type textarea "Thanks, Peter! We’re glad you had a fun, stress-free day — Mauricio will really…"
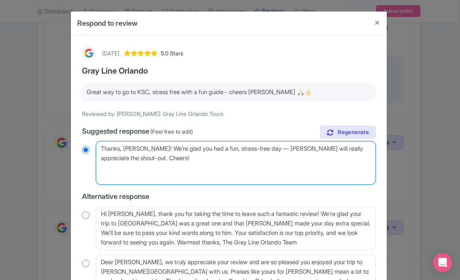
radio input "true"
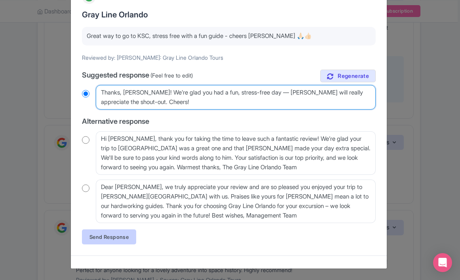
scroll to position [56, 0]
type textarea "Thanks, Peter! We’re glad you had a fun, stress-free day — Mauricio will really…"
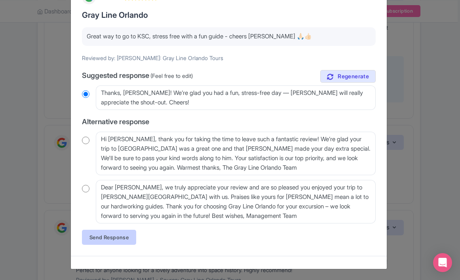
click at [119, 240] on link "Send Response" at bounding box center [109, 237] width 54 height 15
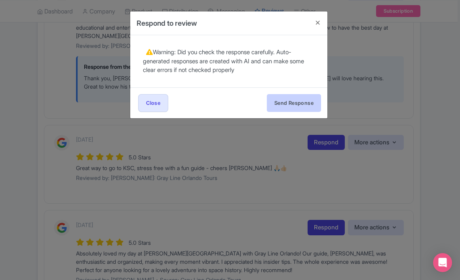
click at [294, 101] on button "Send Response" at bounding box center [294, 103] width 54 height 18
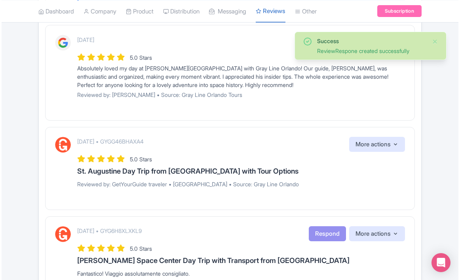
scroll to position [992, 0]
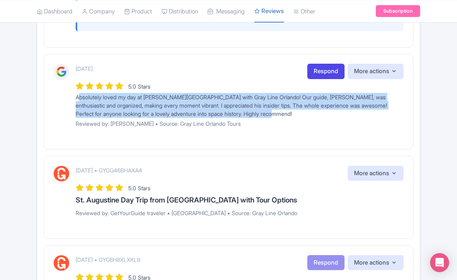
drag, startPoint x: 285, startPoint y: 102, endPoint x: 67, endPoint y: 86, distance: 218.8
click at [67, 86] on div "1 month ago Respond More actions Hide from this page Hide from review widget an…" at bounding box center [228, 99] width 350 height 70
drag, startPoint x: 136, startPoint y: 114, endPoint x: 72, endPoint y: 85, distance: 70.6
click at [72, 85] on div "1 month ago Respond More actions Hide from this page Hide from review widget an…" at bounding box center [228, 99] width 350 height 70
copy div "Absolutely loved my day at Kennedy Space Center with Gray Line Orlando! Our gui…"
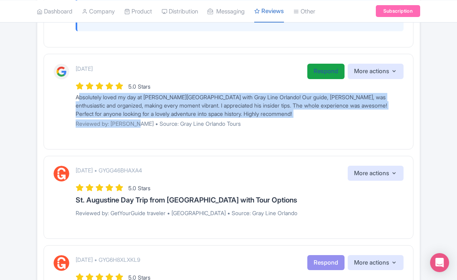
click at [312, 64] on link "Respond" at bounding box center [325, 71] width 37 height 15
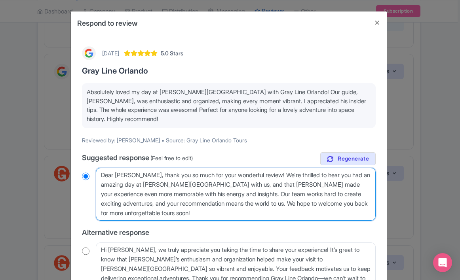
drag, startPoint x: 213, startPoint y: 212, endPoint x: 81, endPoint y: 162, distance: 140.8
click at [82, 162] on div "true Suggested response (Feel free to edit) Dear Jo, thank you so much for your…" at bounding box center [229, 253] width 294 height 201
paste textarea "Thank you, Jo! We’re so happy you had such an awesome day with Mauricio — his p…"
type textarea "Thank you, [PERSON_NAME]! We’re so happy you had such an awesome day with [PERS…"
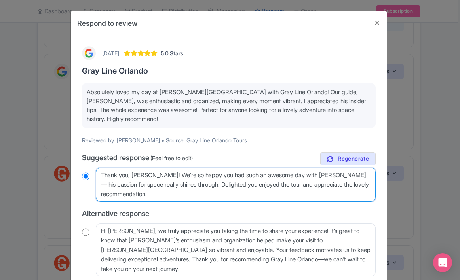
radio input "true"
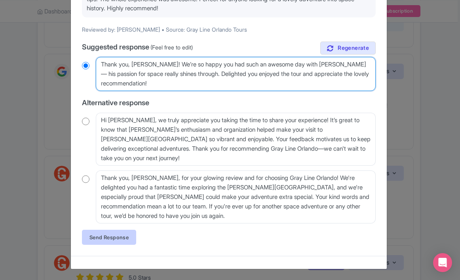
scroll to position [111, 0]
type textarea "Thank you, Jo! We’re so happy you had such an awesome day with Mauricio — his p…"
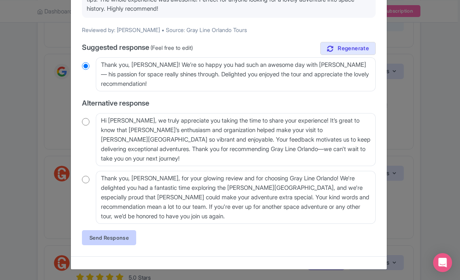
click at [116, 238] on link "Send Response" at bounding box center [109, 238] width 54 height 15
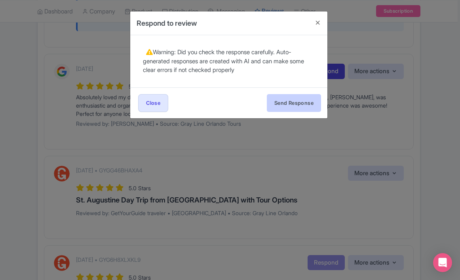
click at [296, 98] on button "Send Response" at bounding box center [294, 103] width 54 height 18
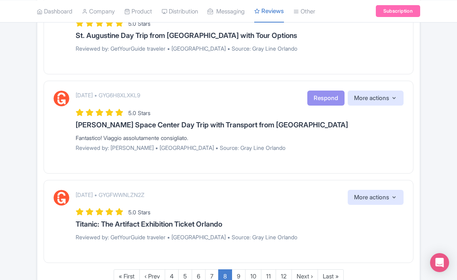
scroll to position [1204, 0]
drag, startPoint x: 208, startPoint y: 127, endPoint x: 69, endPoint y: 127, distance: 138.6
click at [69, 127] on div "[DATE] • GYG6H8XLXKL9 Respond More actions Hide from this page Hide from review…" at bounding box center [228, 123] width 350 height 67
copy div "Fantastico! Viaggio assolutamente consigliato."
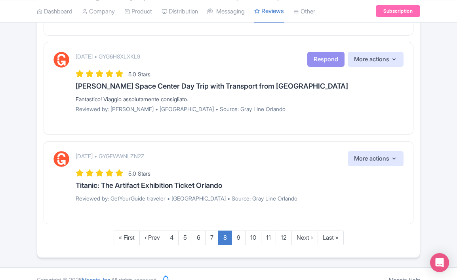
scroll to position [1242, 0]
click at [239, 231] on link "9" at bounding box center [239, 238] width 14 height 15
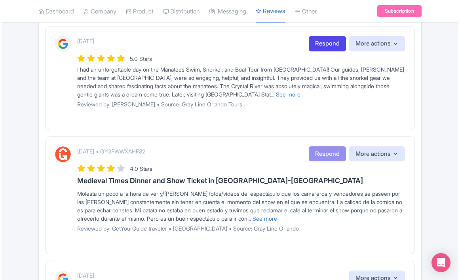
scroll to position [166, 0]
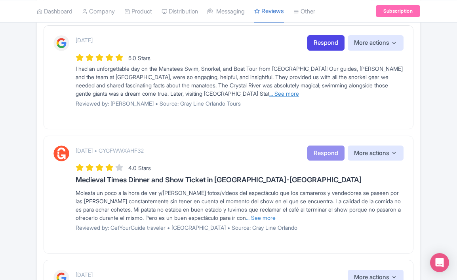
click at [294, 94] on link "... See more" at bounding box center [284, 93] width 30 height 7
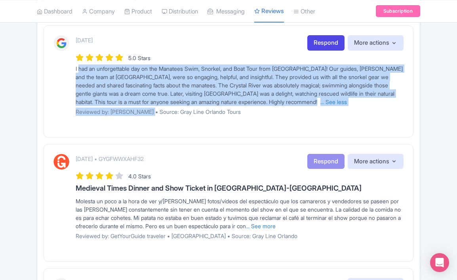
drag, startPoint x: 148, startPoint y: 112, endPoint x: 76, endPoint y: 70, distance: 83.0
click at [76, 70] on div "1 month ago Respond More actions Hide from this page Hide from review widget an…" at bounding box center [240, 78] width 328 height 86
copy div "had an unforgettable day on the Manatees Swim, Snorkel, and Boat Tour from Orla…"
click at [318, 44] on link "Respond" at bounding box center [325, 42] width 37 height 15
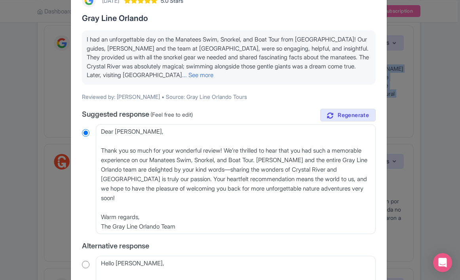
scroll to position [54, 0]
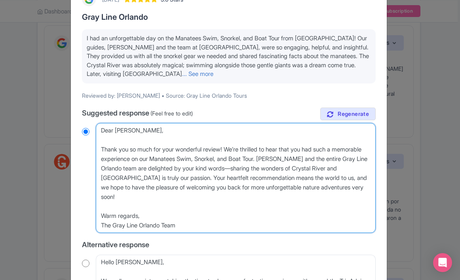
drag, startPoint x: 195, startPoint y: 227, endPoint x: 90, endPoint y: 114, distance: 153.9
paste textarea "Thank you, Charlie! We’re thrilled you had such an unforgettable day with Mauri…"
type textarea "Thank you, Charlie! We’re thrilled you had such an unforgettable day with Mauri…"
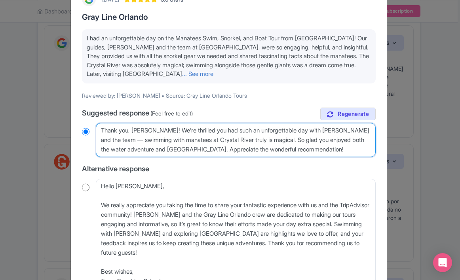
radio input "true"
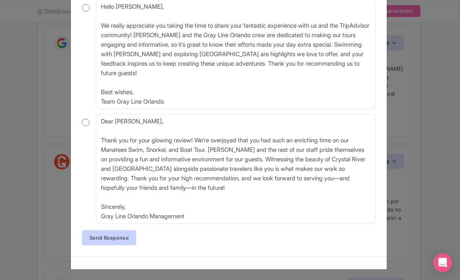
scroll to position [233, 0]
type textarea "Thank you, Charlie! We’re thrilled you had such an unforgettable day with Mauri…"
click at [120, 231] on link "Send Response" at bounding box center [109, 238] width 54 height 15
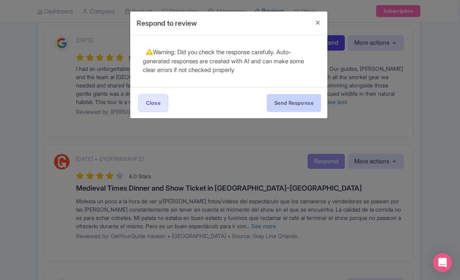
click at [299, 102] on button "Send Response" at bounding box center [294, 103] width 54 height 18
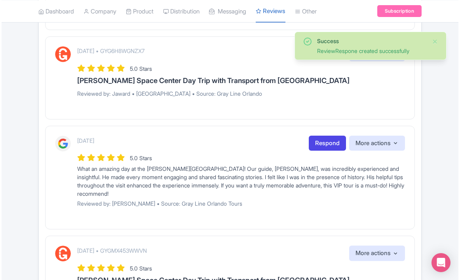
scroll to position [639, 0]
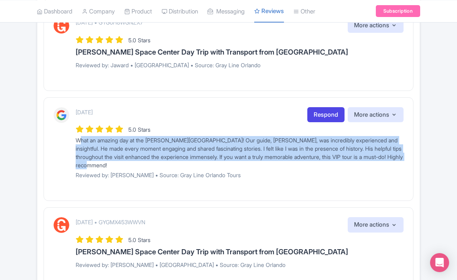
drag, startPoint x: 148, startPoint y: 165, endPoint x: 68, endPoint y: 141, distance: 83.1
click at [68, 141] on div "1 month ago Respond More actions Hide from this page Hide from review widget an…" at bounding box center [228, 146] width 350 height 78
drag, startPoint x: 151, startPoint y: 174, endPoint x: 73, endPoint y: 139, distance: 85.1
click at [73, 139] on div "1 month ago Respond More actions Hide from this page Hide from review widget an…" at bounding box center [228, 146] width 350 height 78
copy div "What an amazing day at the Kennedy Space Center! Our guide, Mauricio Sanchez, w…"
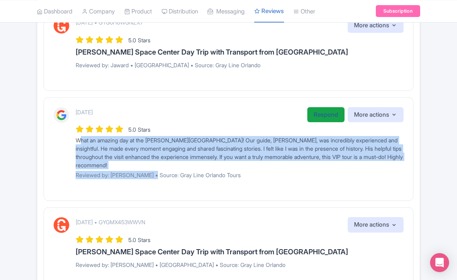
click at [324, 114] on link "Respond" at bounding box center [325, 114] width 37 height 15
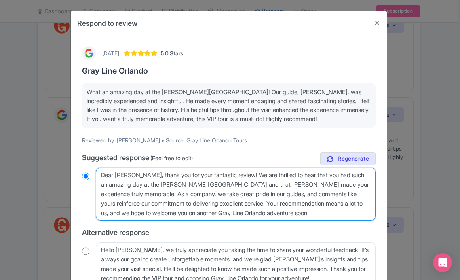
drag, startPoint x: 287, startPoint y: 213, endPoint x: 74, endPoint y: 147, distance: 222.2
click at [74, 147] on div "1 month ago 5.0 Stars Gray Line Orlando What an amazing day at the Kennedy Spac…" at bounding box center [229, 201] width 316 height 332
paste textarea "Thank you, Clinton! We’re so glad you had such a memorable and inspiring day wi…"
type textarea "Thank you, Clinton! We’re so glad you had such a memorable and inspiring day wi…"
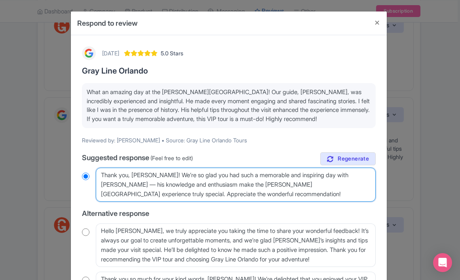
radio input "true"
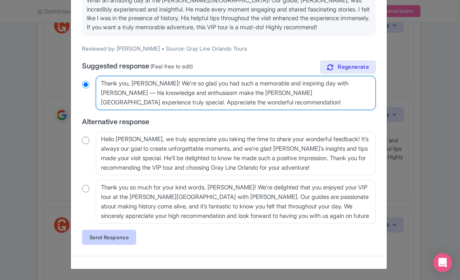
scroll to position [92, 0]
type textarea "Thank you, Clinton! We’re so glad you had such a memorable and inspiring day wi…"
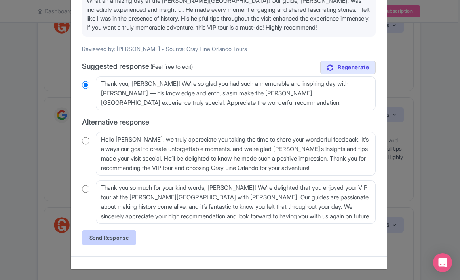
click at [123, 235] on link "Send Response" at bounding box center [109, 238] width 54 height 15
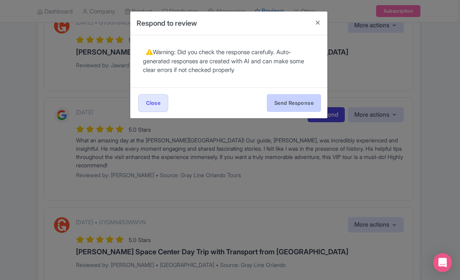
click at [307, 100] on button "Send Response" at bounding box center [294, 103] width 54 height 18
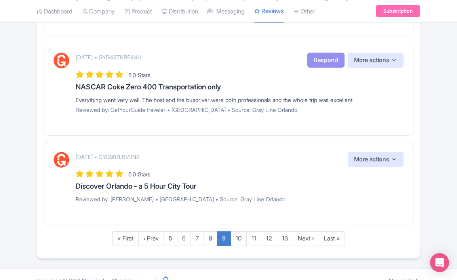
scroll to position [1038, 0]
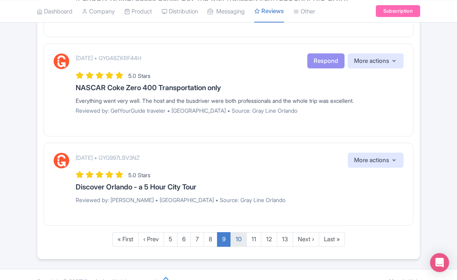
click at [236, 233] on link "10" at bounding box center [239, 240] width 16 height 15
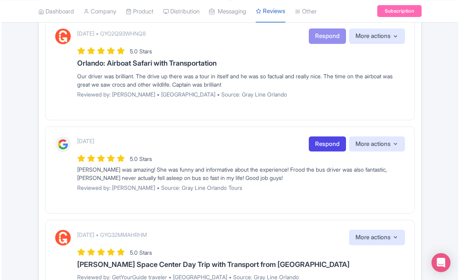
scroll to position [173, 0]
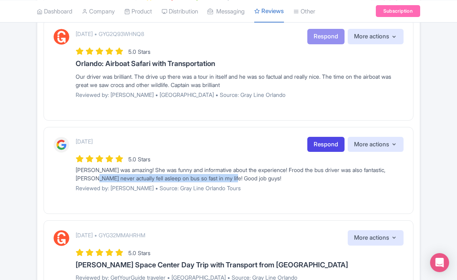
drag, startPoint x: 238, startPoint y: 181, endPoint x: 88, endPoint y: 177, distance: 150.2
click at [88, 177] on div "[PERSON_NAME] was amazing! She was funny and informative about the experience! …" at bounding box center [240, 174] width 328 height 17
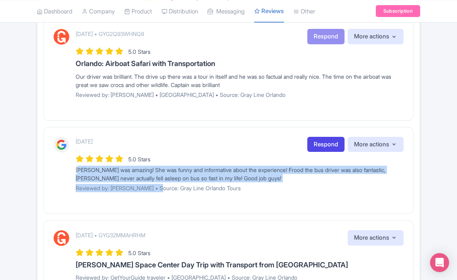
drag, startPoint x: 156, startPoint y: 188, endPoint x: 74, endPoint y: 169, distance: 83.5
click at [74, 169] on div "[DATE] Respond More actions Hide from this page Hide from review widget and fee…" at bounding box center [228, 167] width 350 height 61
copy div "[PERSON_NAME] was amazing! She was funny and informative about the experience! …"
click at [323, 145] on link "Respond" at bounding box center [325, 144] width 37 height 15
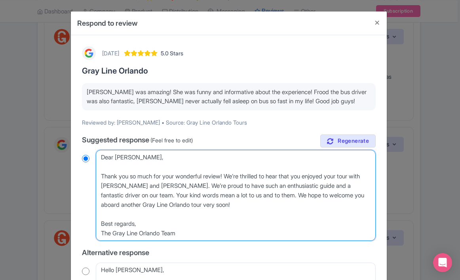
drag, startPoint x: 183, startPoint y: 235, endPoint x: 105, endPoint y: 131, distance: 129.9
click at [105, 131] on div "[DATE] 5.0 Stars Gray Line [GEOGRAPHIC_DATA][PERSON_NAME] was amazing! She was …" at bounding box center [228, 259] width 303 height 435
paste textarea "Thanks, [PERSON_NAME]! We’re so glad you had such a fun day with [PERSON_NAME] …"
type textarea "Thanks, [PERSON_NAME]! We’re so glad you had such a fun day with [PERSON_NAME] …"
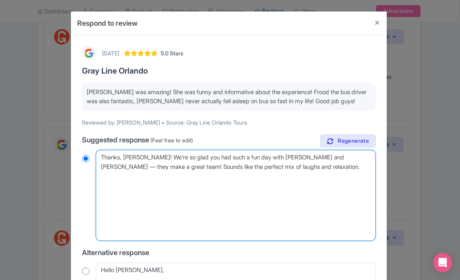
radio input "true"
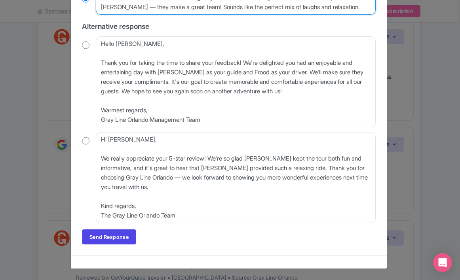
scroll to position [160, 0]
type textarea "Thanks, [PERSON_NAME]! We’re so glad you had such a fun day with [PERSON_NAME] …"
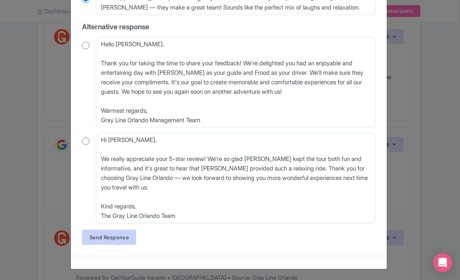
click at [113, 233] on link "Send Response" at bounding box center [109, 237] width 54 height 15
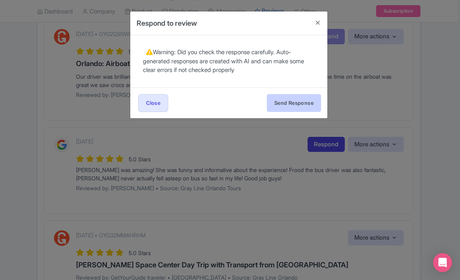
click at [308, 100] on button "Send Response" at bounding box center [294, 103] width 54 height 18
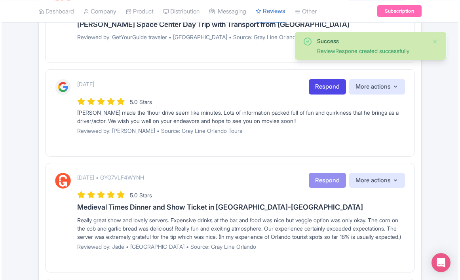
scroll to position [452, 0]
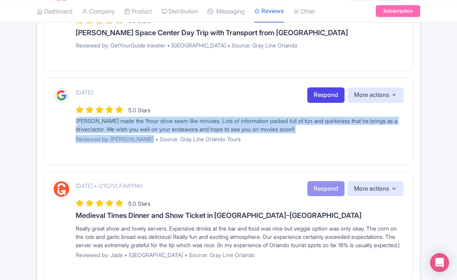
drag, startPoint x: 143, startPoint y: 138, endPoint x: 72, endPoint y: 120, distance: 73.0
click at [72, 120] on div "1 month ago Respond More actions Hide from this page Hide from review widget an…" at bounding box center [228, 118] width 350 height 61
copy div "Mauricio made the 1hour drive seem like minutes. Lots of information packed ful…"
click at [326, 90] on link "Respond" at bounding box center [325, 95] width 37 height 15
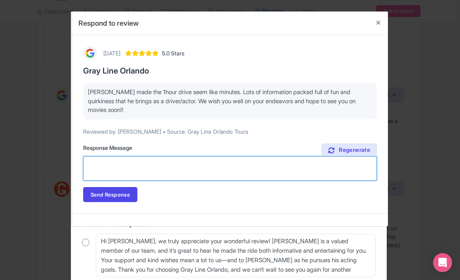
click at [177, 171] on textarea "Suggested response (Feel free to edit)" at bounding box center [230, 168] width 294 height 25
paste textarea "Thanks, Niko! We’re so glad you enjoyed the ride — Mauricio will love hearing t…"
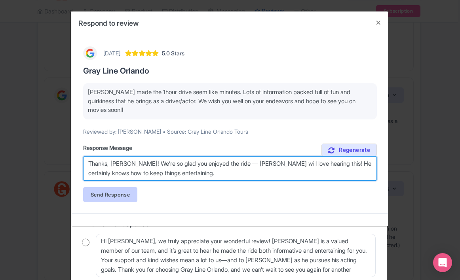
type textarea "Thanks, Niko! We’re so glad you enjoyed the ride — Mauricio will love hearing t…"
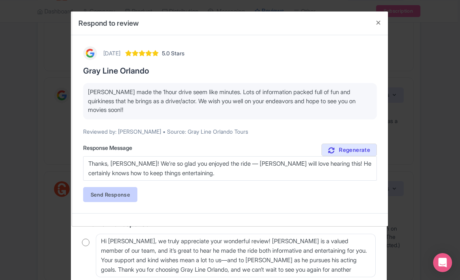
click at [129, 191] on link "Send Response" at bounding box center [110, 194] width 54 height 15
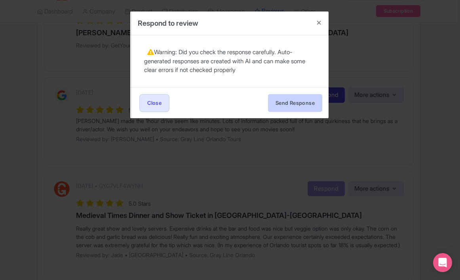
click at [301, 103] on button "Send Response" at bounding box center [295, 103] width 54 height 18
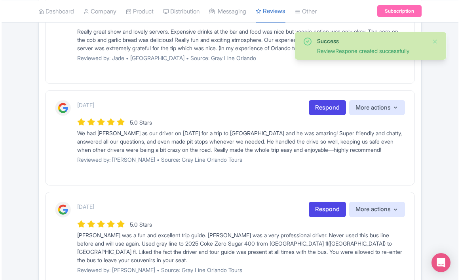
scroll to position [752, 0]
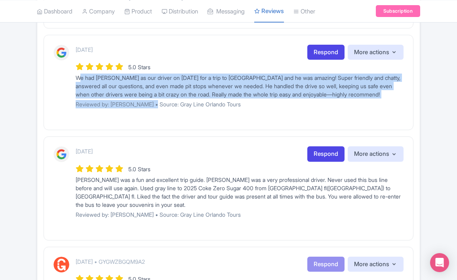
drag, startPoint x: 144, startPoint y: 120, endPoint x: 74, endPoint y: 80, distance: 80.6
click at [74, 80] on div "[DATE] Respond More actions Hide from this page Hide from review widget and fee…" at bounding box center [228, 80] width 350 height 70
copy div "We had [PERSON_NAME] as our driver on [DATE] for a trip to [GEOGRAPHIC_DATA] an…"
click at [321, 55] on link "Respond" at bounding box center [325, 52] width 37 height 15
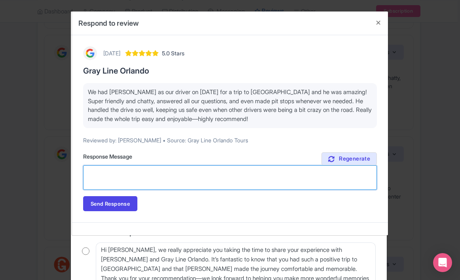
click at [253, 184] on textarea "Suggested response (Feel free to edit)" at bounding box center [230, 178] width 294 height 25
paste textarea "Thank you, [PERSON_NAME]! We’re so happy you had such a great day with [PERSON_…"
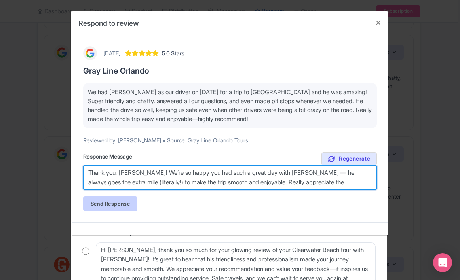
type textarea "Thank you, [PERSON_NAME]! We’re so happy you had such a great day with [PERSON_…"
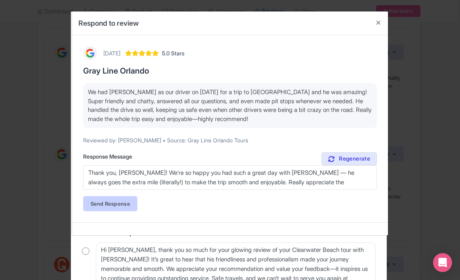
click at [132, 201] on link "Send Response" at bounding box center [110, 203] width 54 height 15
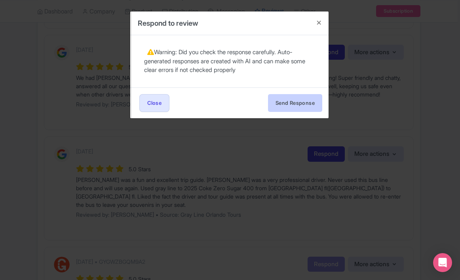
click at [283, 105] on button "Send Response" at bounding box center [295, 103] width 54 height 18
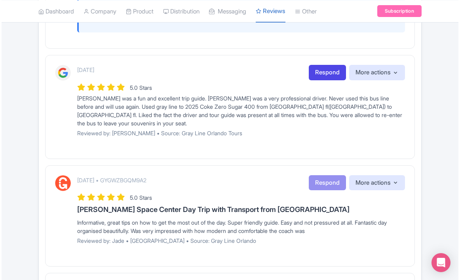
scroll to position [879, 0]
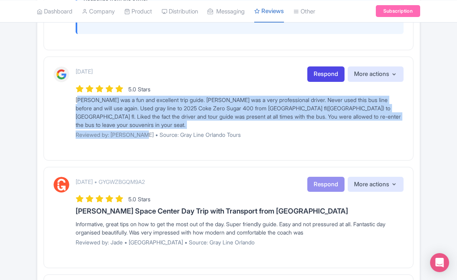
drag, startPoint x: 146, startPoint y: 149, endPoint x: 69, endPoint y: 113, distance: 84.7
click at [69, 113] on div "2 months ago Respond More actions Hide from this page Hide from review widget a…" at bounding box center [228, 106] width 350 height 78
copy div "Bonni was a fun and excellent trip guide. Amber was a very professional driver.…"
click at [315, 82] on link "Respond" at bounding box center [325, 74] width 37 height 15
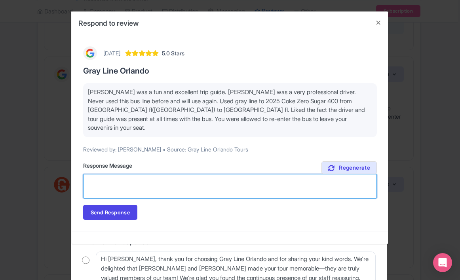
click at [162, 174] on textarea "Suggested response (Feel free to edit)" at bounding box center [230, 186] width 294 height 25
paste textarea "Thank you, Bob! We’re thrilled you had such a great experience with Bonni and A…"
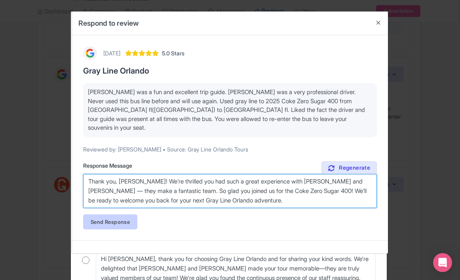
type textarea "Thank you, Bob! We’re thrilled you had such a great experience with Bonni and A…"
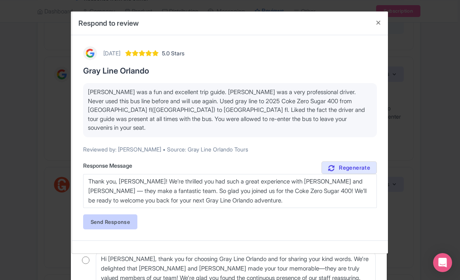
click at [120, 215] on link "Send Response" at bounding box center [110, 222] width 54 height 15
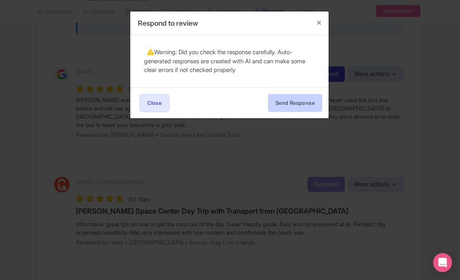
click at [294, 99] on button "Send Response" at bounding box center [295, 103] width 54 height 18
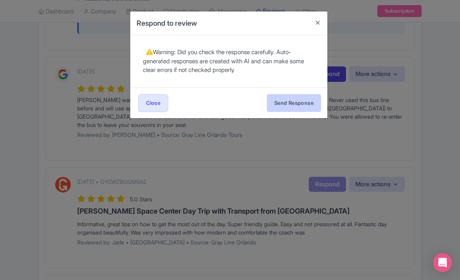
click at [293, 101] on button "Send Response" at bounding box center [294, 103] width 54 height 18
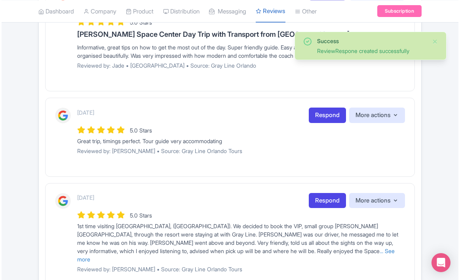
scroll to position [1115, 0]
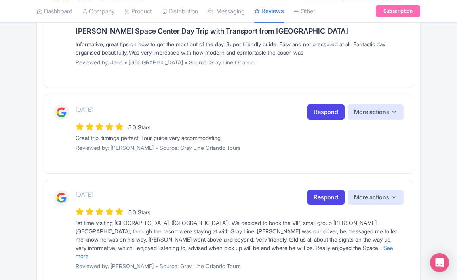
drag, startPoint x: 242, startPoint y: 153, endPoint x: 155, endPoint y: 151, distance: 86.8
click at [155, 142] on div "Great trip, timings perfect. Tour guide very accommodating" at bounding box center [240, 138] width 328 height 8
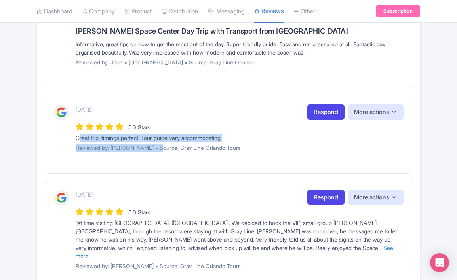
drag, startPoint x: 154, startPoint y: 161, endPoint x: 73, endPoint y: 153, distance: 81.6
click at [73, 153] on div "2 months ago Respond More actions Hide from this page Hide from review widget a…" at bounding box center [228, 131] width 350 height 53
copy div "Great trip, timings perfect. Tour guide very accommodating Reviewed by: Jessica…"
click at [323, 120] on link "Respond" at bounding box center [325, 112] width 37 height 15
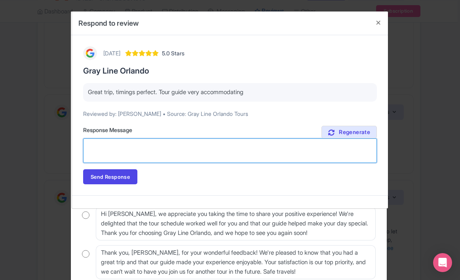
click at [189, 150] on textarea "Suggested response (Feel free to edit)" at bounding box center [230, 151] width 294 height 25
paste textarea "Thanks, Jessica! We’re so glad you had a great trip and found everything ran sm…"
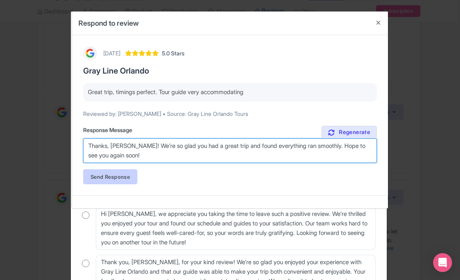
type textarea "Thanks, Jessica! We’re so glad you had a great trip and found everything ran sm…"
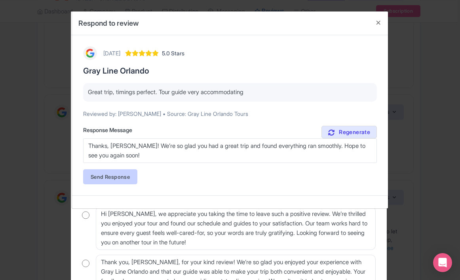
click at [126, 178] on link "Send Response" at bounding box center [110, 177] width 54 height 15
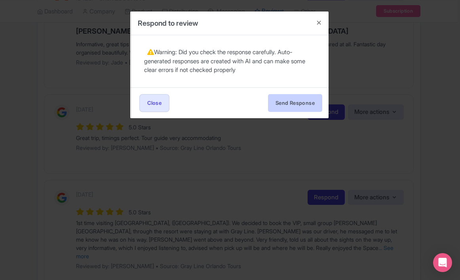
click at [317, 109] on button "Send Response" at bounding box center [295, 103] width 54 height 18
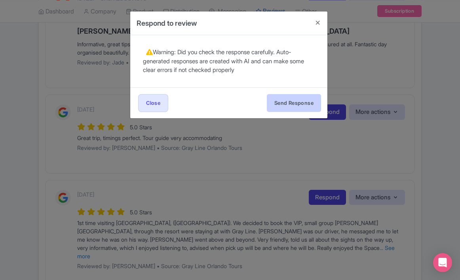
click at [290, 96] on button "Send Response" at bounding box center [294, 103] width 54 height 18
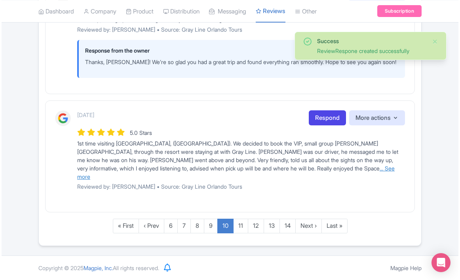
scroll to position [1238, 0]
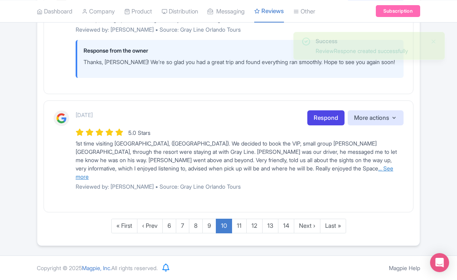
click at [266, 175] on link "... See more" at bounding box center [235, 172] width 318 height 15
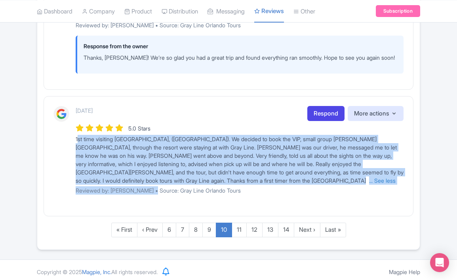
drag, startPoint x: 146, startPoint y: 206, endPoint x: 69, endPoint y: 151, distance: 95.0
click at [69, 151] on div "2 months ago Respond More actions Hide from this page Hide from review widget a…" at bounding box center [228, 153] width 350 height 95
copy div "1st time visiting USA, (Orlando). We decided to book the VIP, small group Kenne…"
click at [326, 122] on link "Respond" at bounding box center [325, 113] width 37 height 15
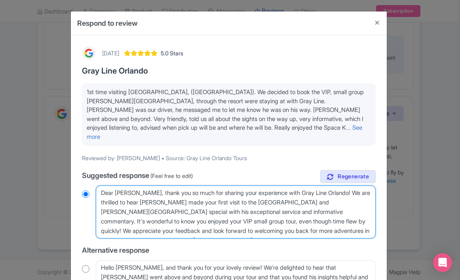
drag, startPoint x: 364, startPoint y: 222, endPoint x: 86, endPoint y: 166, distance: 283.3
click at [86, 170] on div "true Suggested response (Feel free to edit) Dear Julie, thank you so much for s…" at bounding box center [229, 270] width 294 height 201
paste textarea "Thank you, Julie! We’re so happy your first visit to the USA was such a great e…"
type textarea "Thank you, Julie! We’re so happy your first visit to the USA was such a great e…"
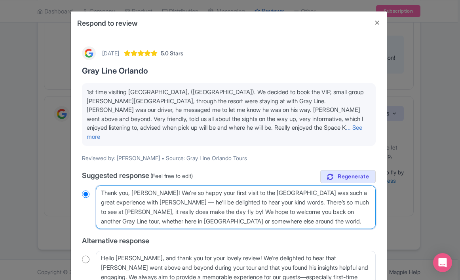
radio input "true"
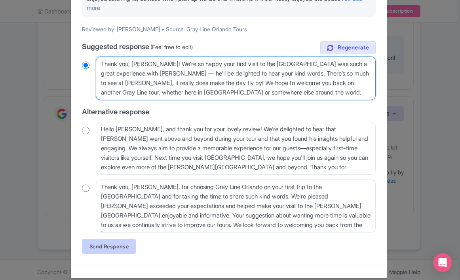
scroll to position [129, 0]
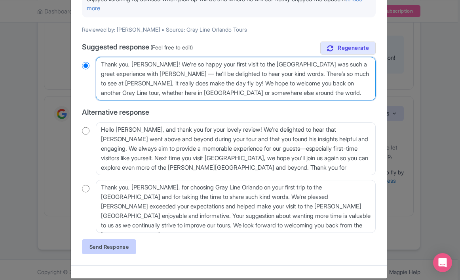
type textarea "Thank you, Julie! We’re so happy your first visit to the USA was such a great e…"
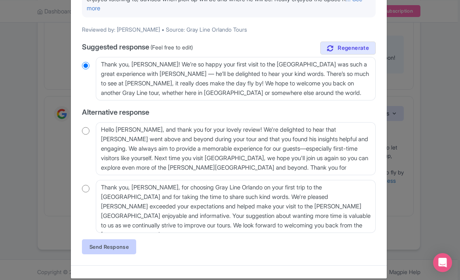
click at [99, 240] on link "Send Response" at bounding box center [109, 247] width 54 height 15
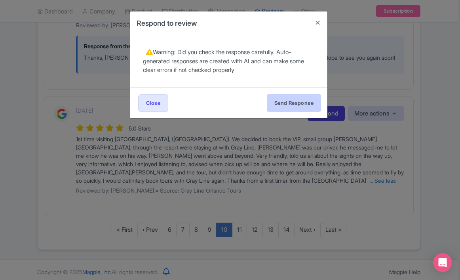
click at [297, 103] on button "Send Response" at bounding box center [294, 103] width 54 height 18
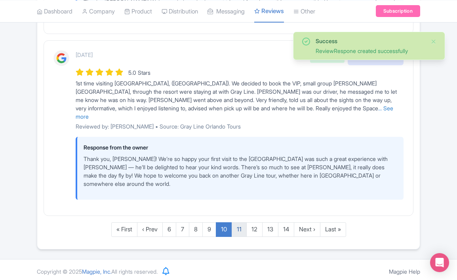
scroll to position [1293, 0]
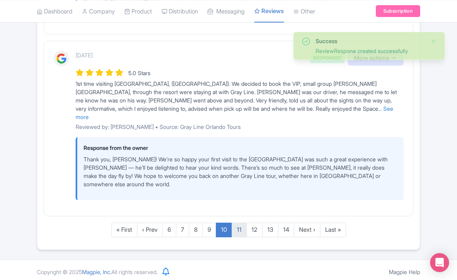
click at [241, 225] on link "11" at bounding box center [239, 230] width 15 height 15
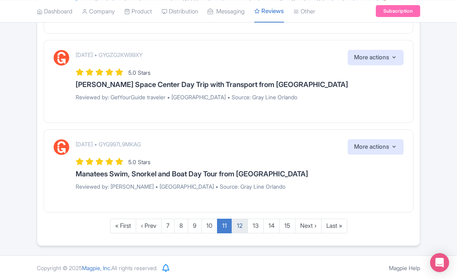
scroll to position [1029, 0]
click at [239, 227] on link "12" at bounding box center [240, 226] width 16 height 15
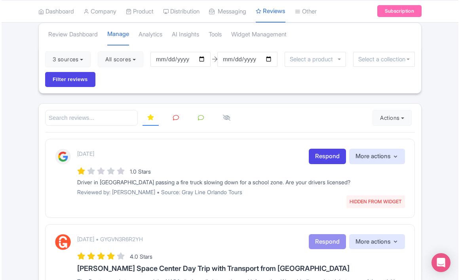
scroll to position [56, 0]
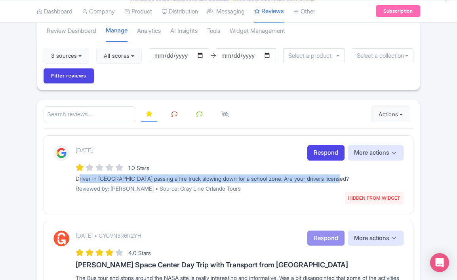
drag, startPoint x: 347, startPoint y: 177, endPoint x: 67, endPoint y: 177, distance: 279.3
click at [67, 177] on div "[DATE] HIDDEN FROM WIDGET Respond More actions Hide from this page Unhide from …" at bounding box center [228, 171] width 350 height 53
copy div "Driver in [GEOGRAPHIC_DATA] passing a fire truck slowing down for a school zone…"
click at [325, 153] on link "Respond" at bounding box center [325, 152] width 37 height 15
click at [324, 153] on link "Respond" at bounding box center [325, 152] width 37 height 15
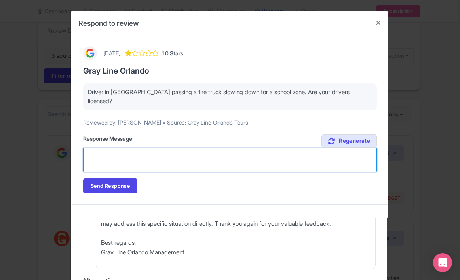
click at [229, 148] on textarea "Suggested response (Feel free to edit)" at bounding box center [230, 160] width 294 height 25
paste textarea "Thank you for bringing this to our attention. We take safety very seriously and…"
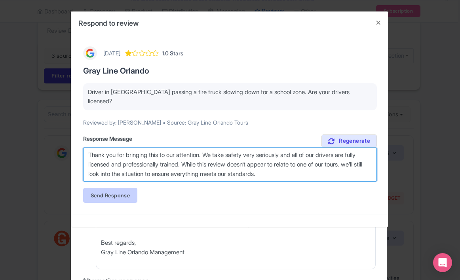
type textarea "Thank you for bringing this to our attention. We take safety very seriously and…"
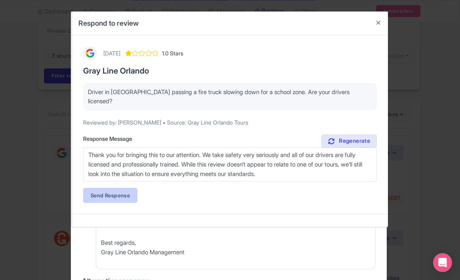
click at [122, 188] on link "Send Response" at bounding box center [110, 195] width 54 height 15
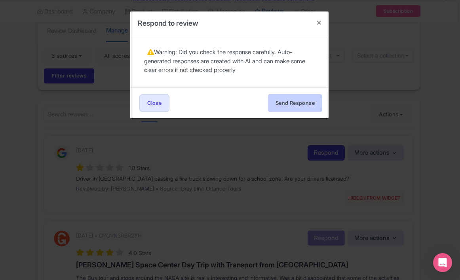
click at [293, 110] on button "Send Response" at bounding box center [295, 103] width 54 height 18
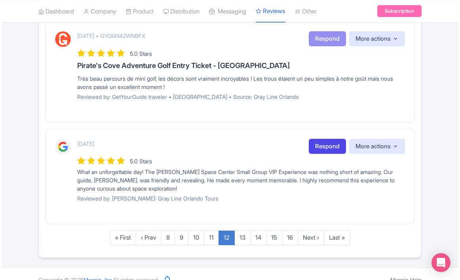
scroll to position [1154, 0]
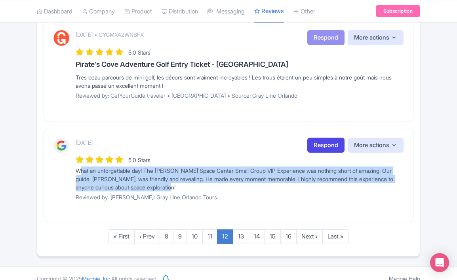
drag, startPoint x: 226, startPoint y: 185, endPoint x: 71, endPoint y: 166, distance: 156.5
click at [71, 166] on div "[DATE] Respond More actions Hide from this page Hide from review widget and fee…" at bounding box center [228, 173] width 350 height 70
copy div "What an unforgettable day! The [PERSON_NAME] Space Center Small Group VIP Exper…"
click at [323, 139] on link "Respond" at bounding box center [325, 145] width 37 height 15
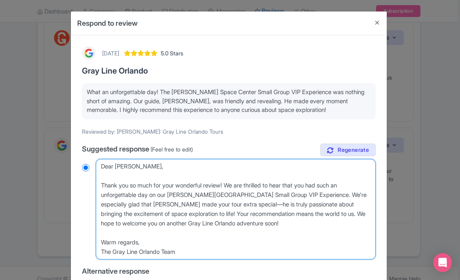
drag, startPoint x: 198, startPoint y: 250, endPoint x: 44, endPoint y: 125, distance: 198.5
click at [44, 125] on div "Respond to review [DATE] 5.0 Stars Gray Line [GEOGRAPHIC_DATA] What an unforget…" at bounding box center [230, 140] width 460 height 280
paste textarea "Thank you! We’re so glad you had such an amazing and memorable day on our VIP E…"
type textarea "Thank you! We’re so glad you had such an amazing and memorable day on our VIP E…"
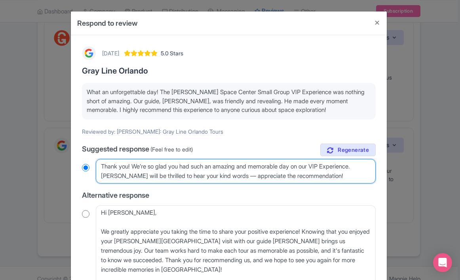
radio input "true"
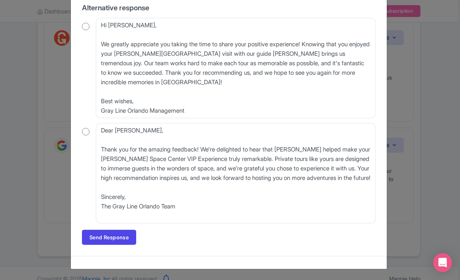
scroll to position [187, 0]
type textarea "Thank you! We’re so glad you had such an amazing and memorable day on our VIP E…"
click at [120, 235] on link "Send Response" at bounding box center [109, 238] width 54 height 15
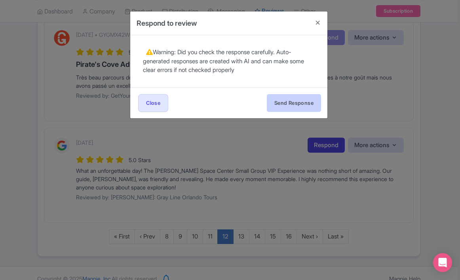
click at [287, 104] on button "Send Response" at bounding box center [294, 103] width 54 height 18
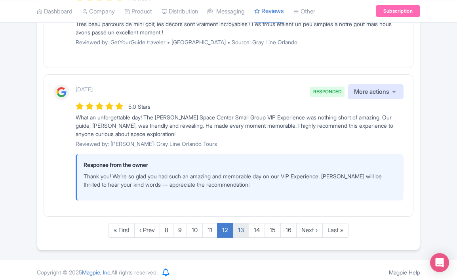
scroll to position [1207, 0]
click at [242, 227] on link "13" at bounding box center [241, 231] width 16 height 15
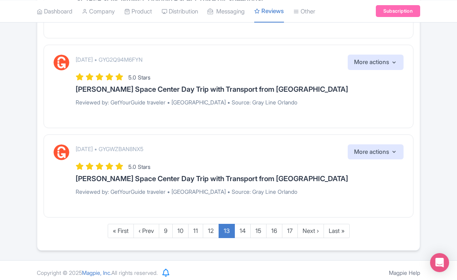
scroll to position [1046, 0]
click at [244, 227] on link "14" at bounding box center [243, 232] width 16 height 15
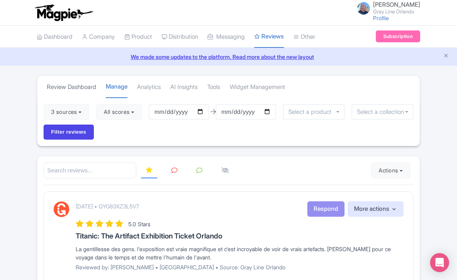
click at [74, 84] on link "Review Dashboard" at bounding box center [72, 87] width 50 height 22
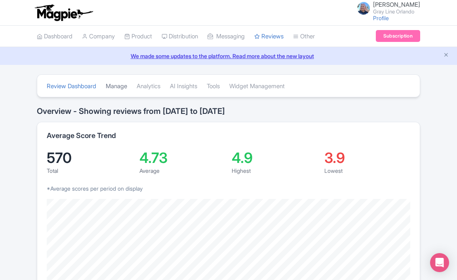
click at [119, 82] on link "Manage" at bounding box center [116, 87] width 21 height 22
click at [150, 85] on link "Analytics" at bounding box center [149, 87] width 24 height 22
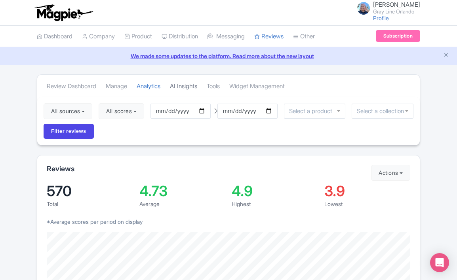
click at [180, 83] on link "AI Insights" at bounding box center [183, 87] width 27 height 22
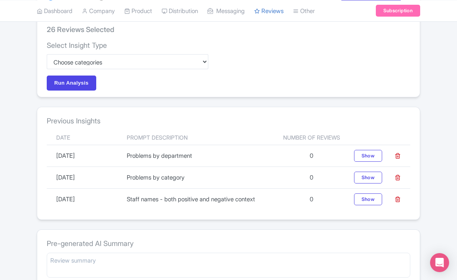
scroll to position [117, 0]
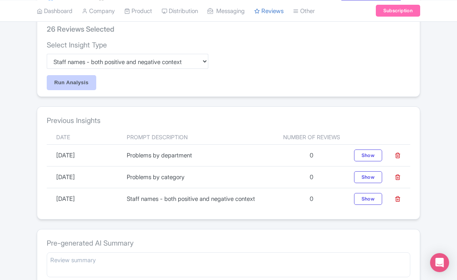
click at [69, 80] on input "Run Analysis" at bounding box center [72, 82] width 50 height 15
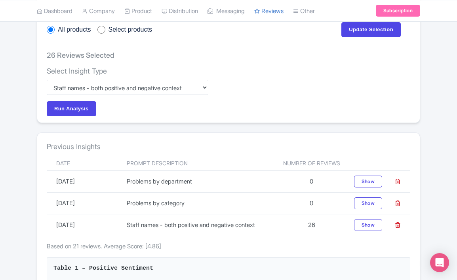
scroll to position [138, 0]
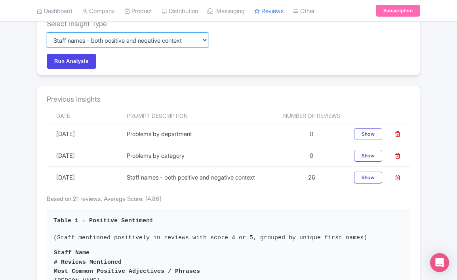
select select "101ab59e-9621-47d1-9a5d-9e668b135762"
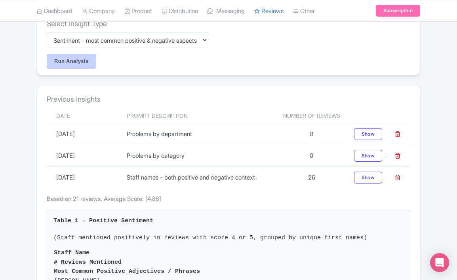
click at [90, 59] on input "Run Analysis" at bounding box center [72, 61] width 50 height 15
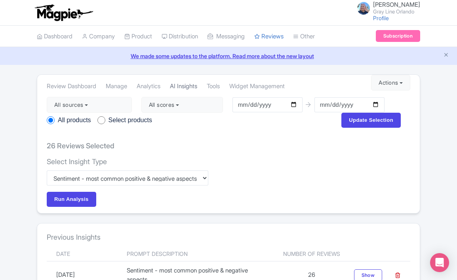
scroll to position [0, 0]
click at [220, 84] on link "Tools" at bounding box center [213, 87] width 13 height 22
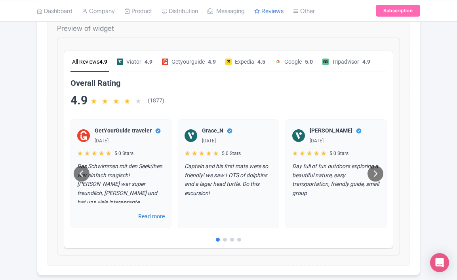
scroll to position [253, 0]
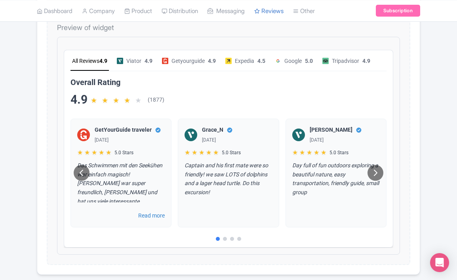
click at [368, 171] on icon at bounding box center [369, 166] width 10 height 10
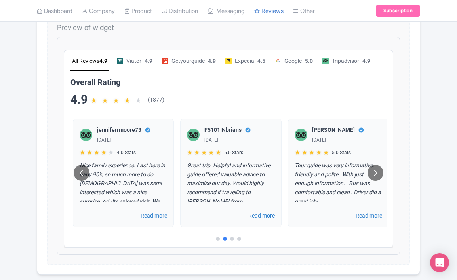
click at [368, 171] on icon at bounding box center [369, 166] width 10 height 10
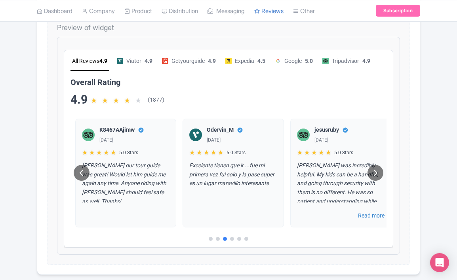
click at [368, 171] on icon at bounding box center [369, 166] width 10 height 10
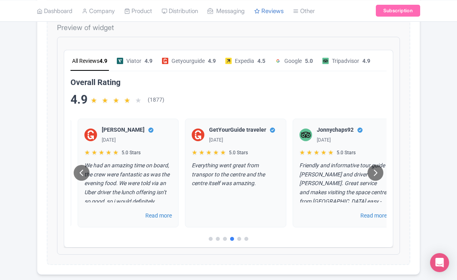
click at [368, 171] on icon at bounding box center [369, 166] width 10 height 10
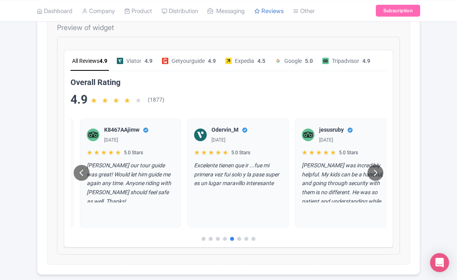
click at [368, 171] on icon at bounding box center [369, 166] width 10 height 10
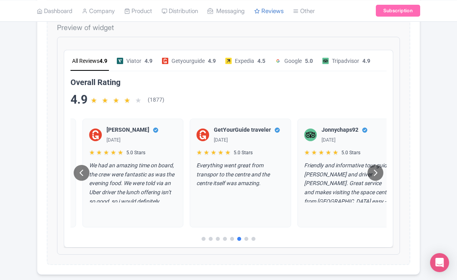
click at [368, 171] on icon at bounding box center [369, 166] width 10 height 10
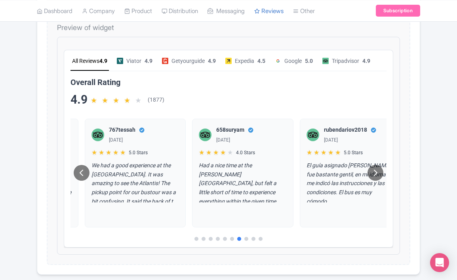
click at [368, 171] on icon at bounding box center [369, 166] width 10 height 10
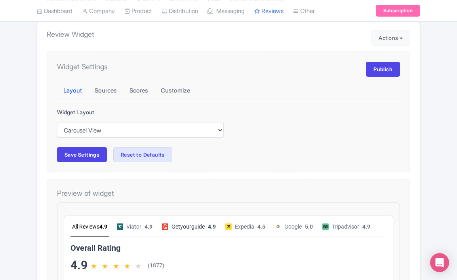
scroll to position [69, 0]
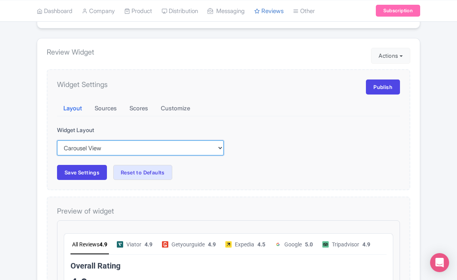
select select "inline"
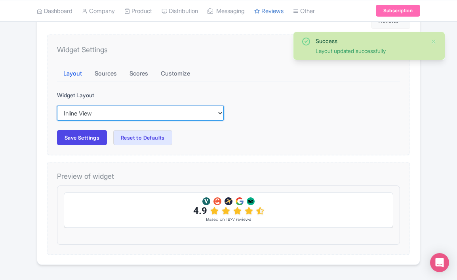
scroll to position [105, 0]
